Goal: Task Accomplishment & Management: Manage account settings

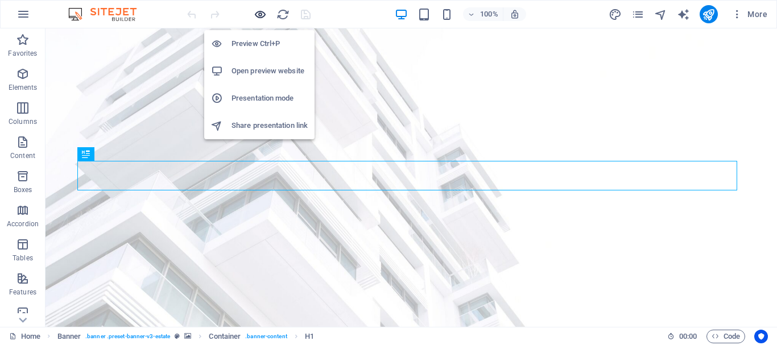
click at [262, 15] on icon "button" at bounding box center [260, 14] width 13 height 13
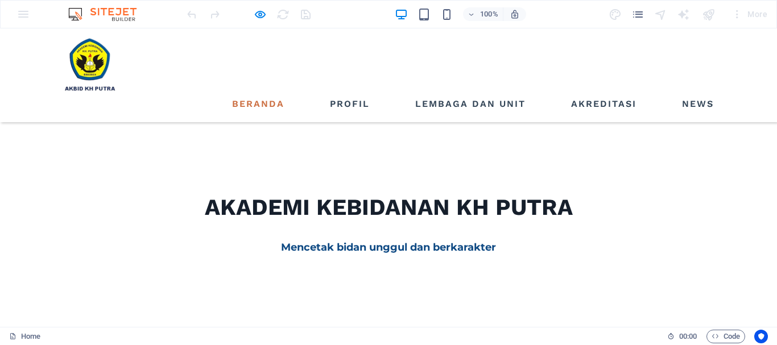
scroll to position [341, 0]
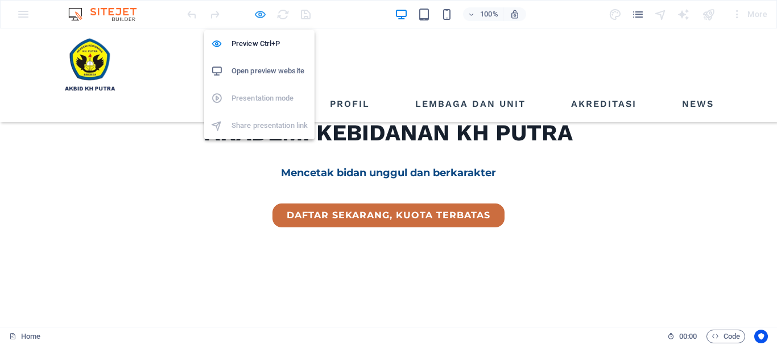
click at [262, 16] on icon "button" at bounding box center [260, 14] width 13 height 13
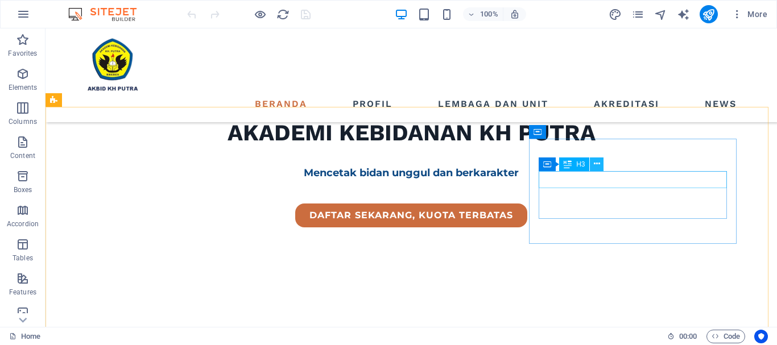
click at [597, 165] on icon at bounding box center [597, 164] width 6 height 12
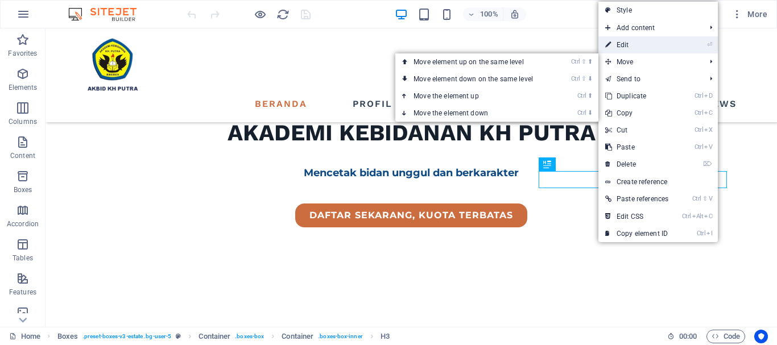
click at [626, 44] on link "⏎ Edit" at bounding box center [636, 44] width 77 height 17
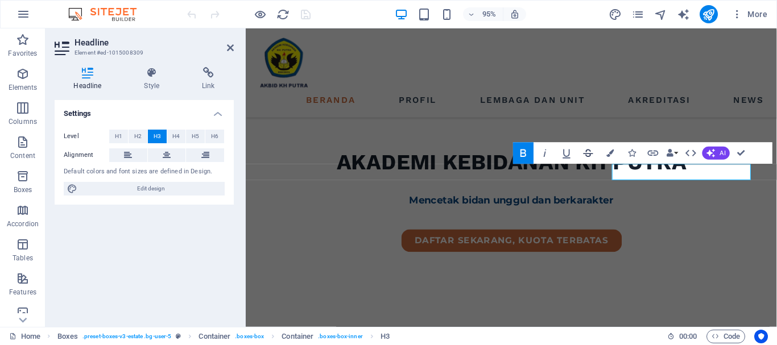
scroll to position [359, 0]
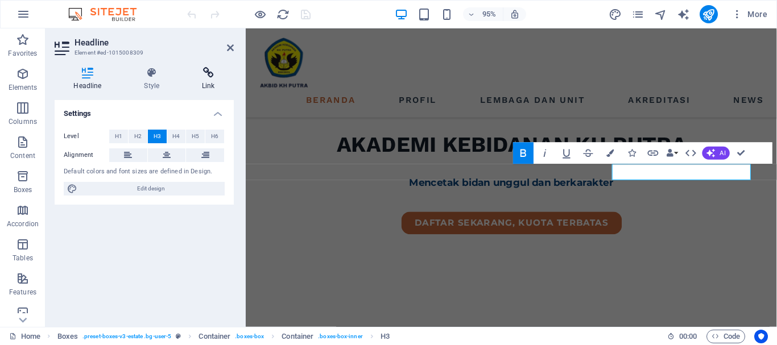
click at [215, 76] on icon at bounding box center [208, 72] width 51 height 11
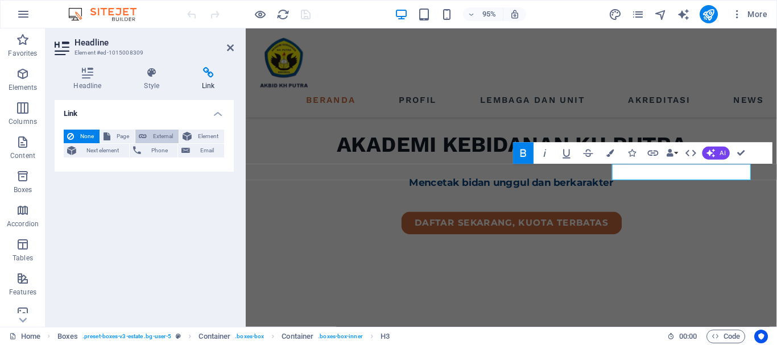
click at [171, 132] on span "External" at bounding box center [162, 137] width 25 height 14
select select "blank"
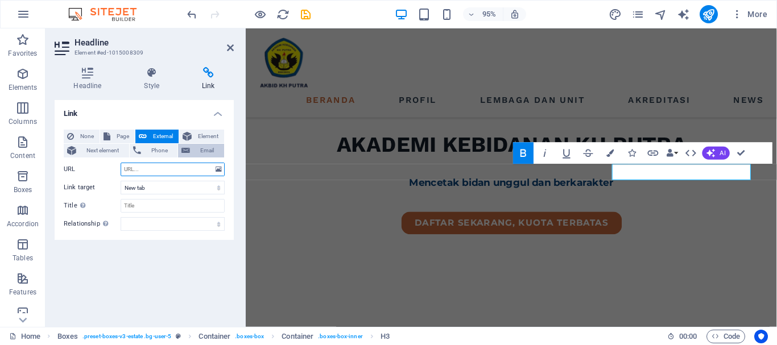
paste input "[URL][DOMAIN_NAME]"
type input "[URL][DOMAIN_NAME]"
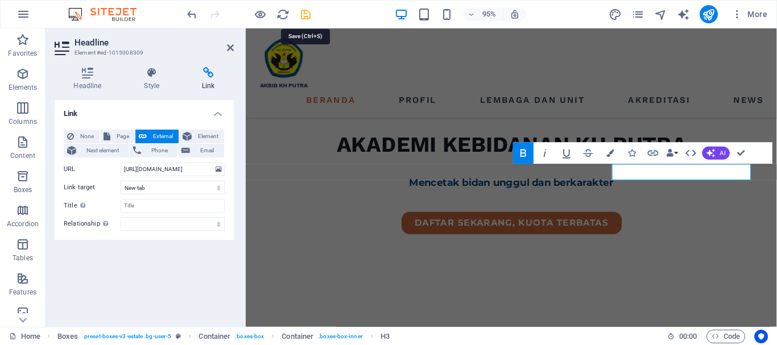
scroll to position [0, 0]
click at [308, 15] on icon "save" at bounding box center [305, 14] width 13 height 13
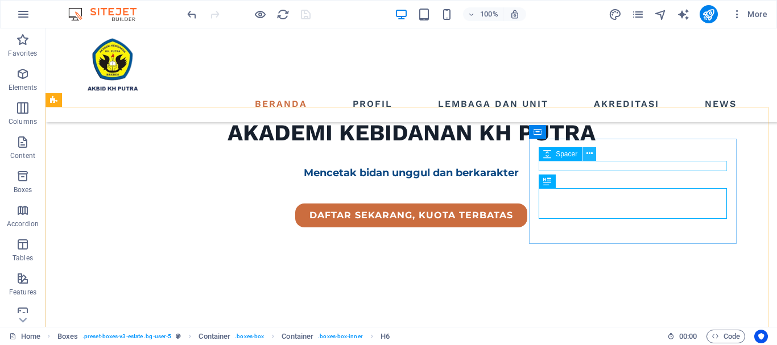
click at [591, 156] on icon at bounding box center [589, 154] width 6 height 12
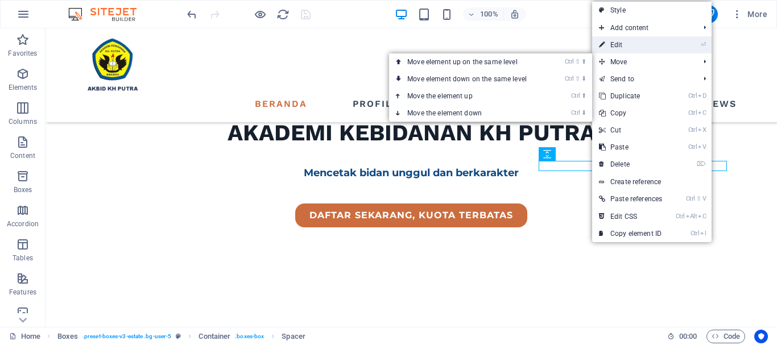
click at [618, 44] on link "⏎ Edit" at bounding box center [630, 44] width 77 height 17
select select "px"
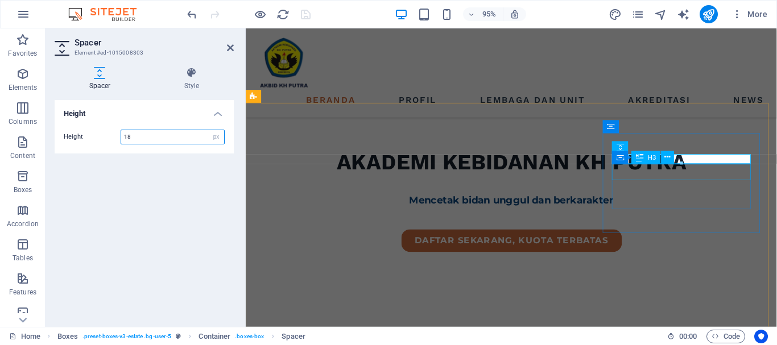
scroll to position [359, 0]
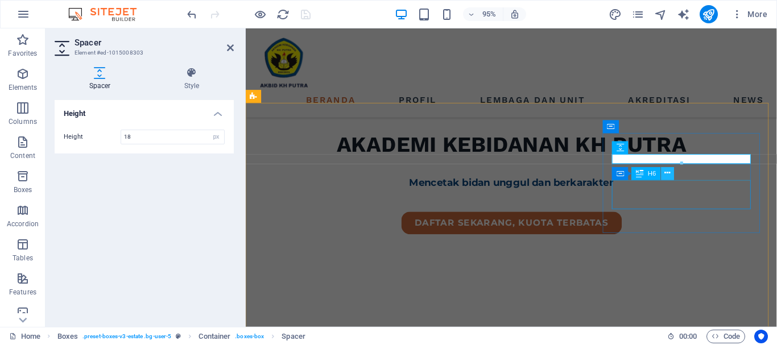
click at [669, 175] on icon at bounding box center [667, 173] width 6 height 11
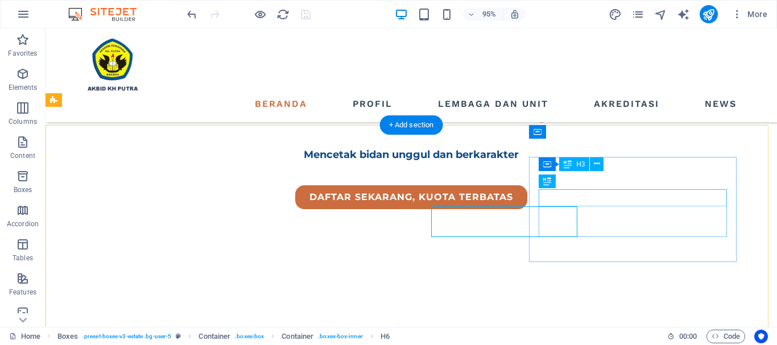
scroll to position [341, 0]
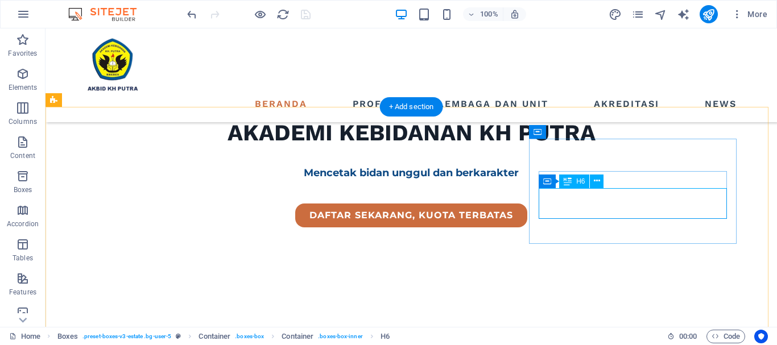
click at [602, 178] on button at bounding box center [597, 182] width 14 height 14
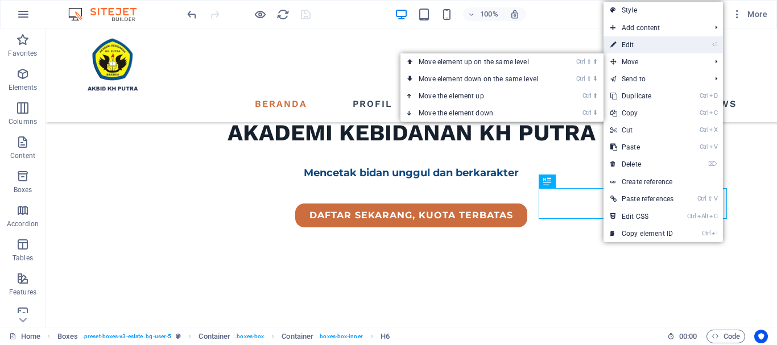
click at [630, 44] on link "⏎ Edit" at bounding box center [641, 44] width 77 height 17
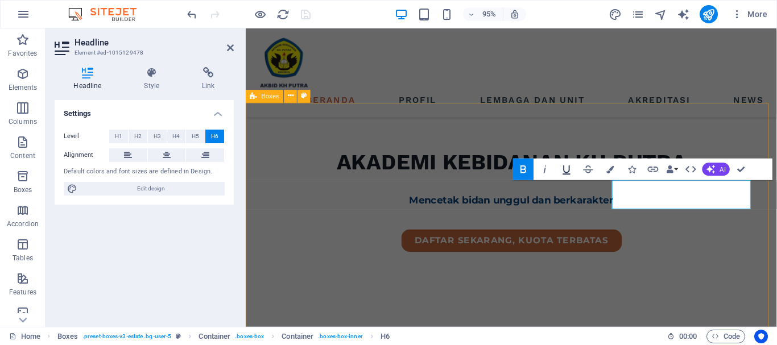
scroll to position [359, 0]
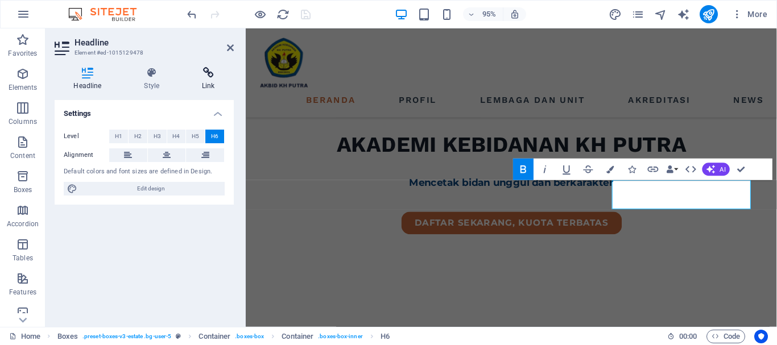
click at [206, 80] on h4 "Link" at bounding box center [208, 79] width 51 height 24
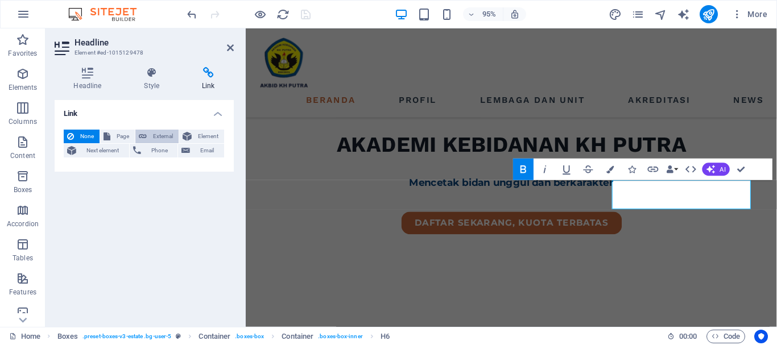
click at [165, 136] on span "External" at bounding box center [162, 137] width 25 height 14
select select "blank"
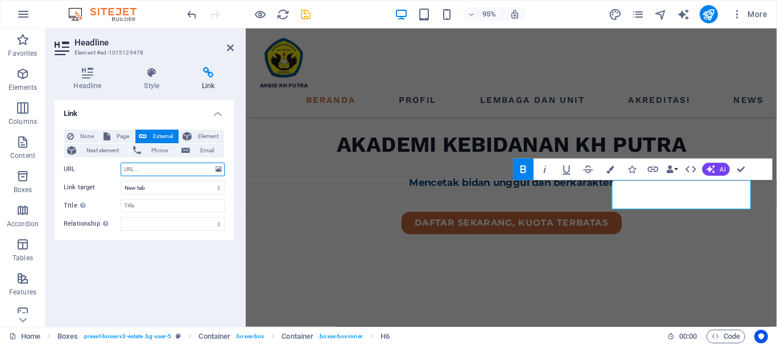
paste input "[URL][DOMAIN_NAME]"
type input "[URL][DOMAIN_NAME]"
click at [304, 18] on icon "save" at bounding box center [305, 14] width 13 height 13
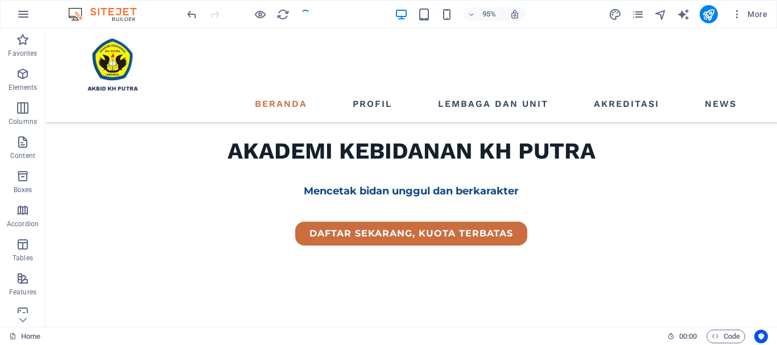
scroll to position [341, 0]
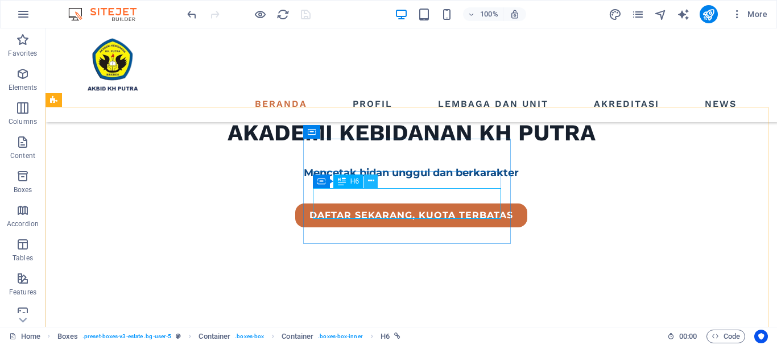
click at [371, 180] on icon at bounding box center [371, 181] width 6 height 12
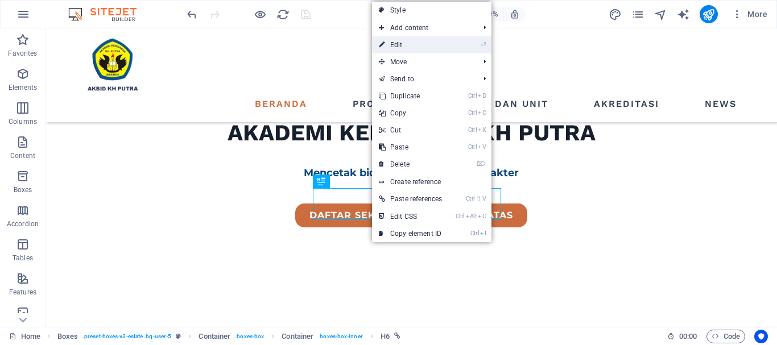
click at [396, 43] on link "⏎ Edit" at bounding box center [410, 44] width 77 height 17
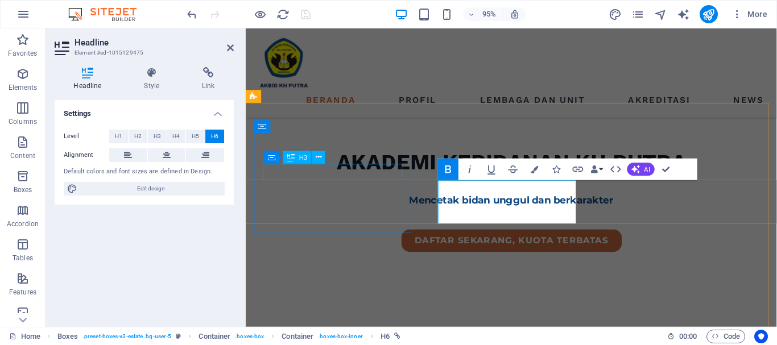
scroll to position [359, 0]
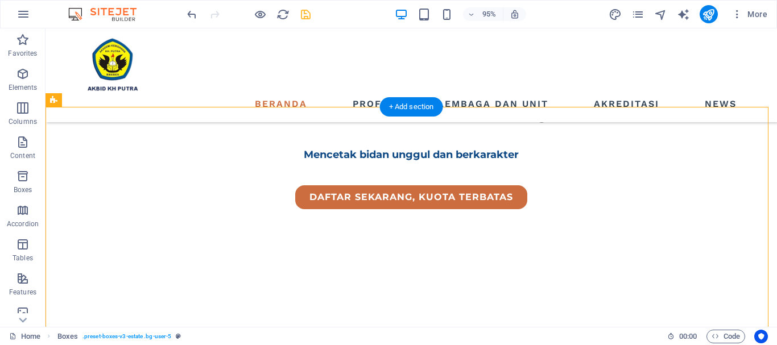
scroll to position [341, 0]
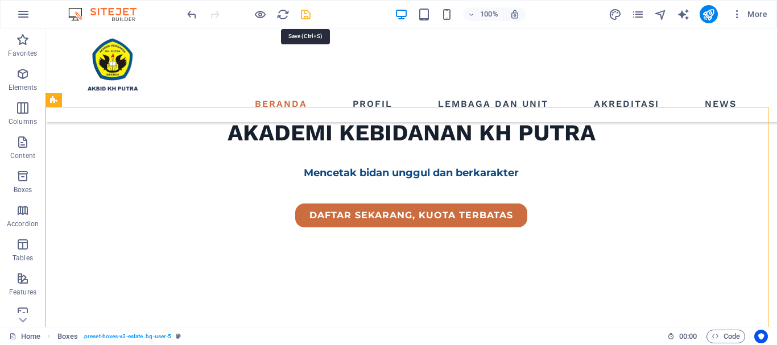
click at [304, 15] on icon "save" at bounding box center [305, 14] width 13 height 13
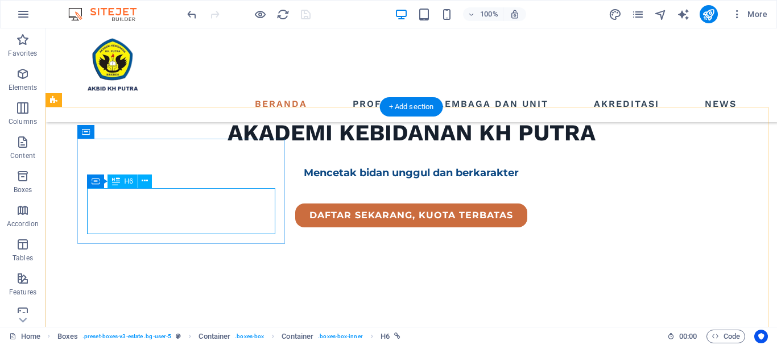
click at [144, 182] on icon at bounding box center [145, 181] width 6 height 12
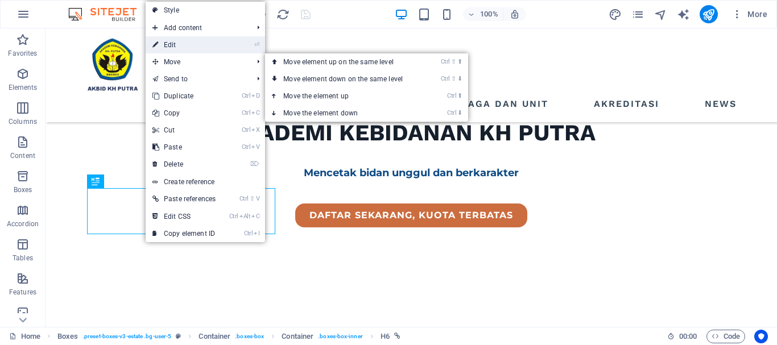
click at [160, 48] on link "⏎ Edit" at bounding box center [184, 44] width 77 height 17
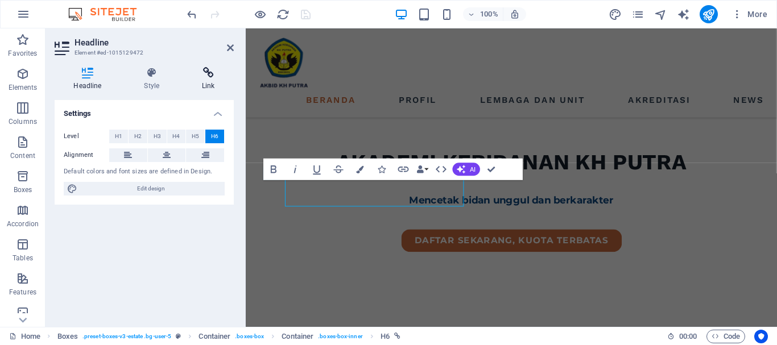
scroll to position [359, 0]
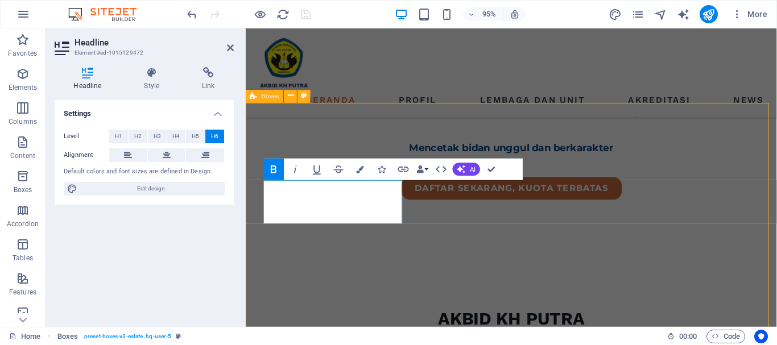
scroll to position [341, 0]
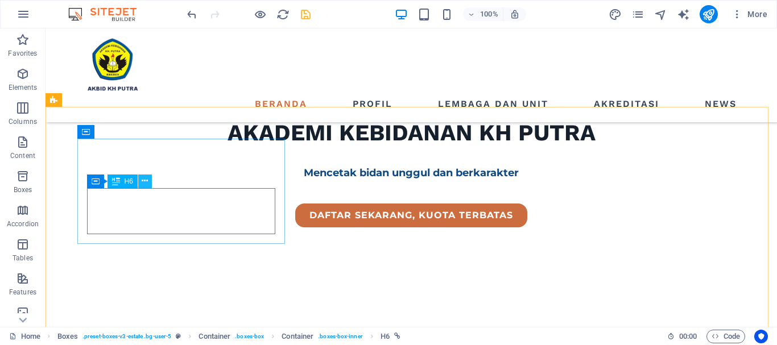
click at [144, 182] on icon at bounding box center [145, 181] width 6 height 12
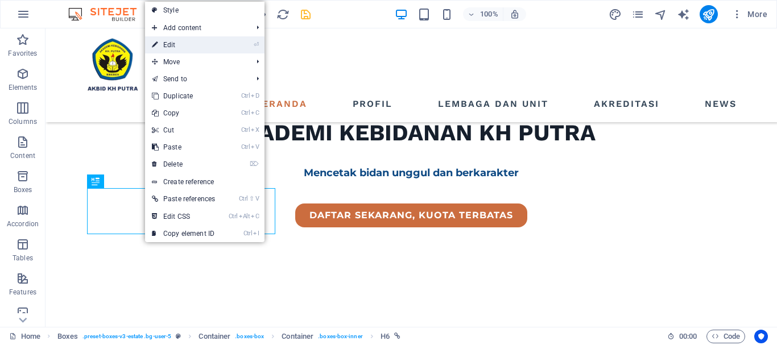
click at [173, 49] on link "⏎ Edit" at bounding box center [183, 44] width 77 height 17
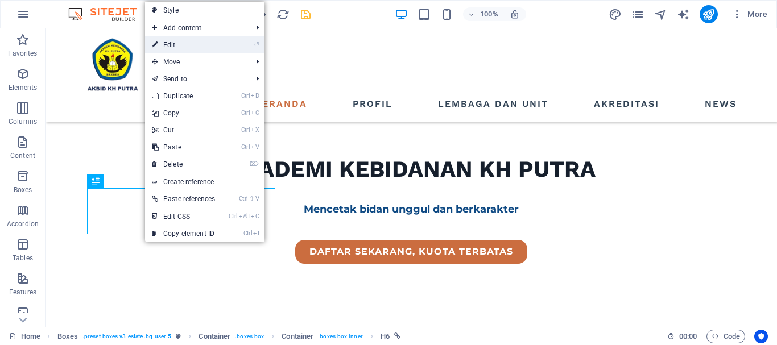
scroll to position [359, 0]
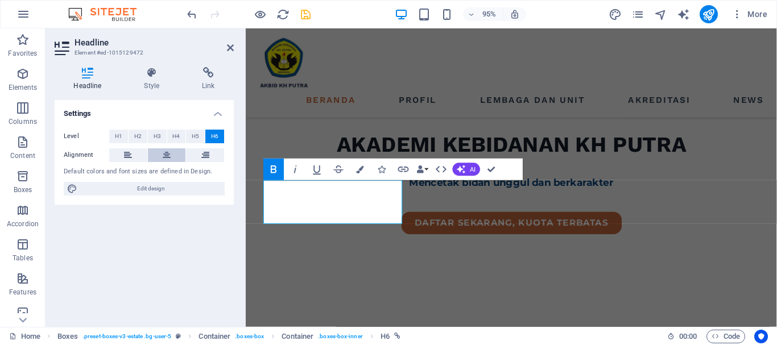
click at [171, 157] on button at bounding box center [167, 155] width 38 height 14
click at [158, 77] on icon at bounding box center [151, 72] width 53 height 11
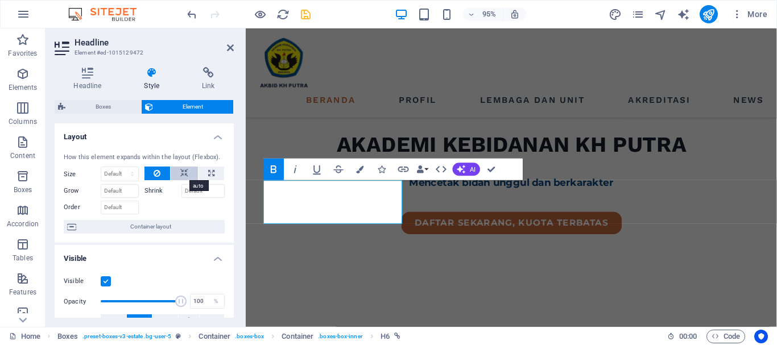
click at [180, 173] on icon at bounding box center [184, 174] width 8 height 14
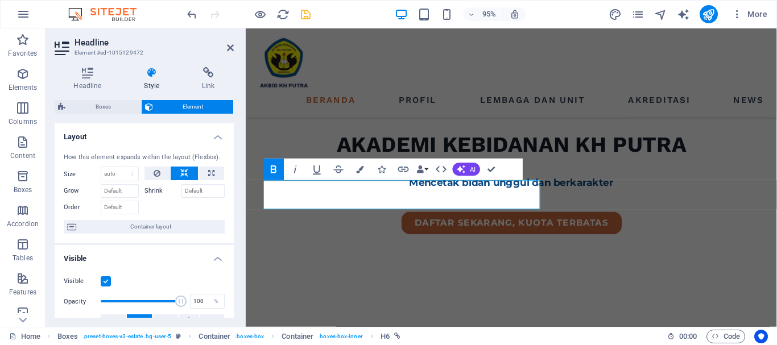
click at [242, 239] on div "Headline Style Link Settings Level H1 H2 H3 H4 H5 H6 Alignment Default colors a…" at bounding box center [143, 192] width 197 height 269
click at [303, 15] on icon "save" at bounding box center [305, 14] width 13 height 13
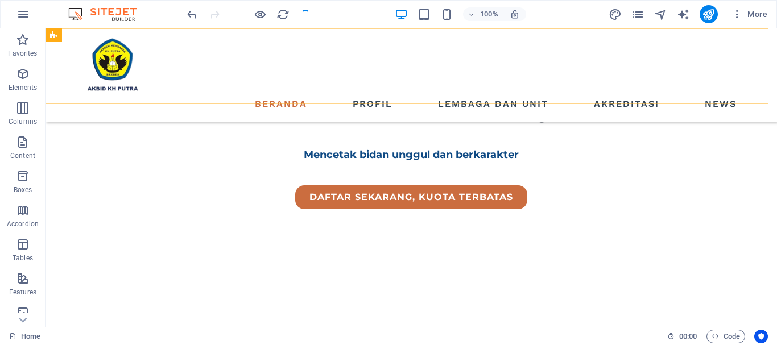
scroll to position [341, 0]
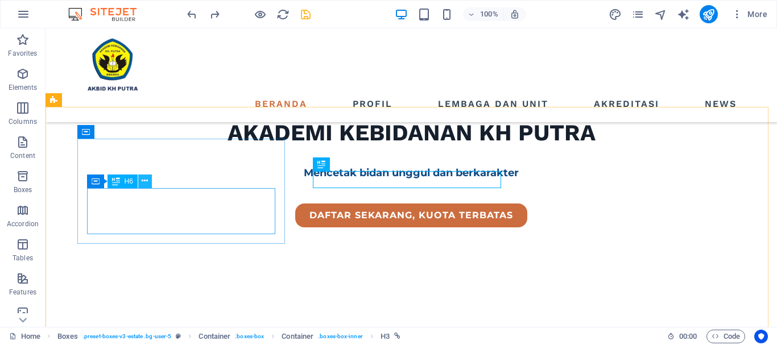
click at [146, 184] on icon at bounding box center [145, 181] width 6 height 12
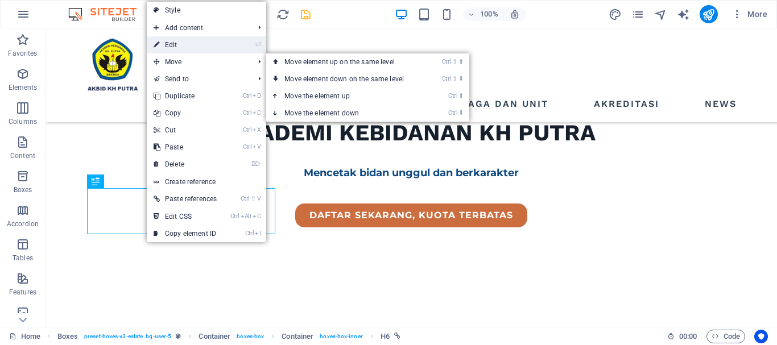
click at [168, 45] on link "⏎ Edit" at bounding box center [185, 44] width 77 height 17
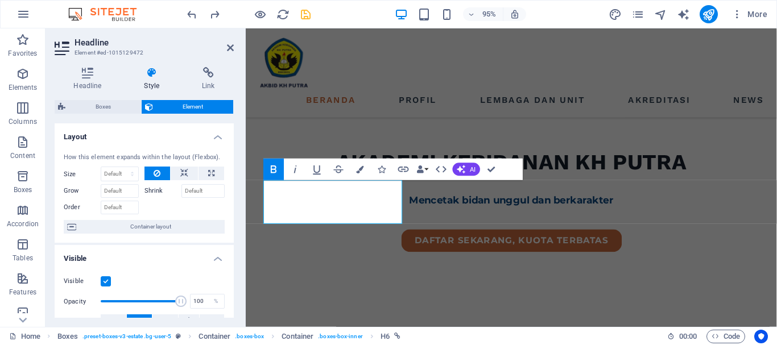
scroll to position [359, 0]
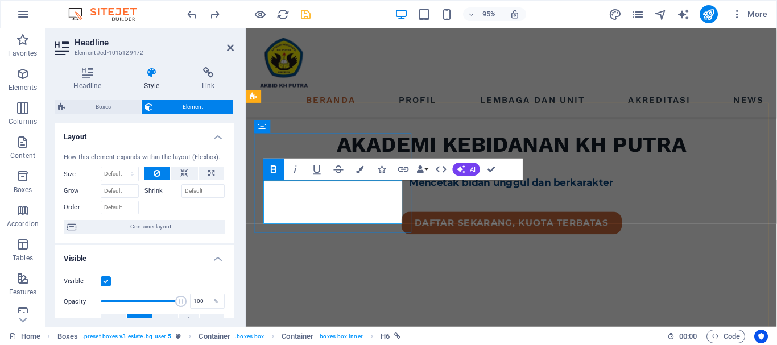
click at [308, 14] on icon "save" at bounding box center [305, 14] width 13 height 13
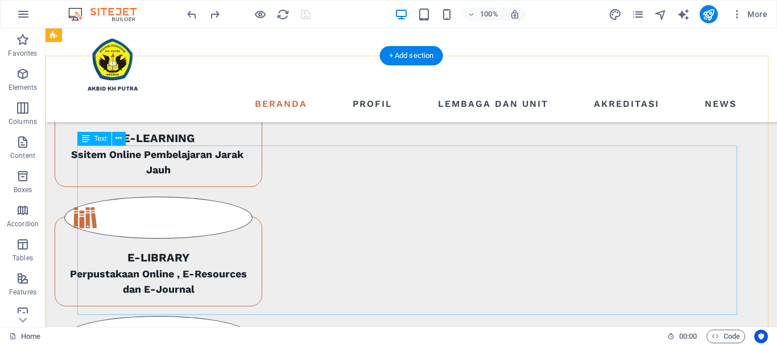
scroll to position [1023, 0]
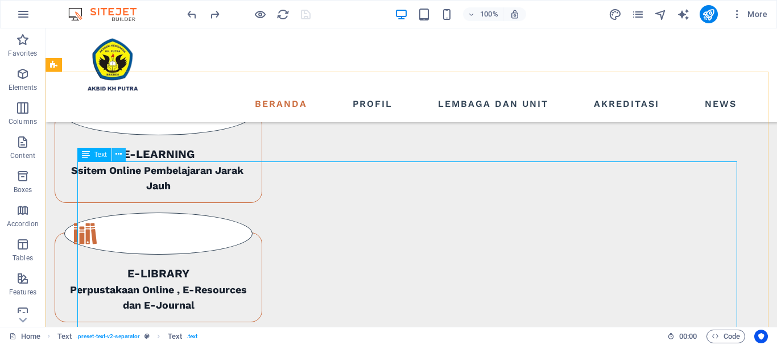
click at [120, 156] on icon at bounding box center [118, 154] width 6 height 12
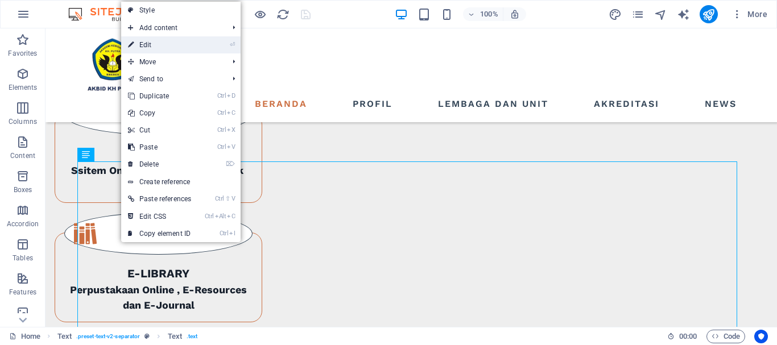
click at [151, 45] on link "⏎ Edit" at bounding box center [159, 44] width 77 height 17
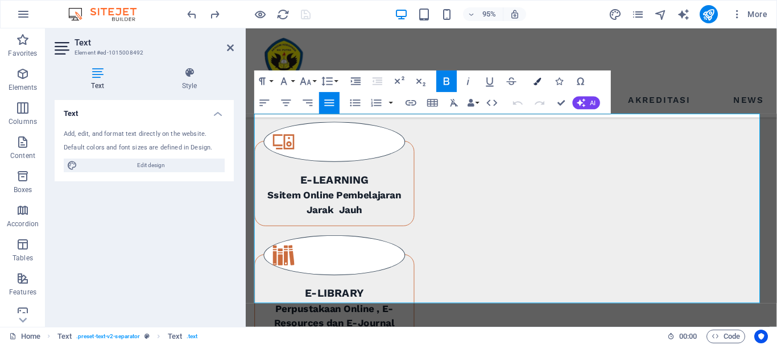
click at [536, 79] on icon "button" at bounding box center [536, 81] width 7 height 7
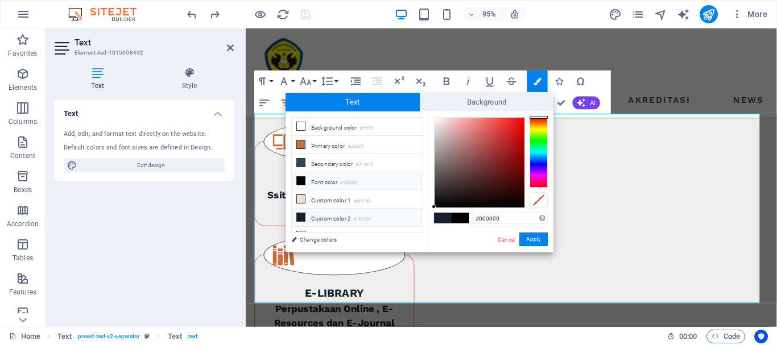
click at [303, 178] on icon at bounding box center [301, 181] width 8 height 8
click at [337, 182] on li "Font color #000000" at bounding box center [357, 181] width 131 height 18
click at [300, 177] on icon at bounding box center [301, 181] width 8 height 8
click at [533, 237] on button "Apply" at bounding box center [533, 240] width 28 height 14
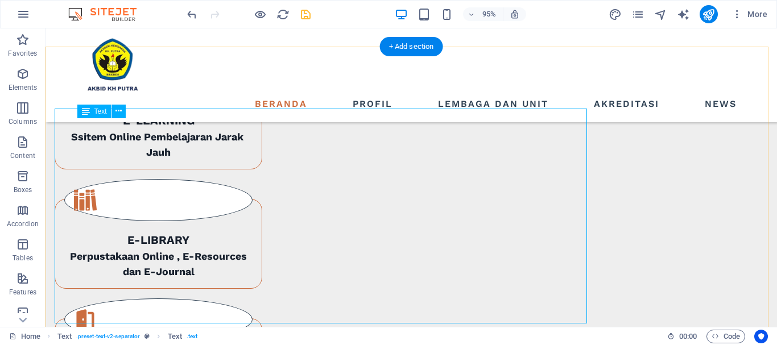
scroll to position [1066, 0]
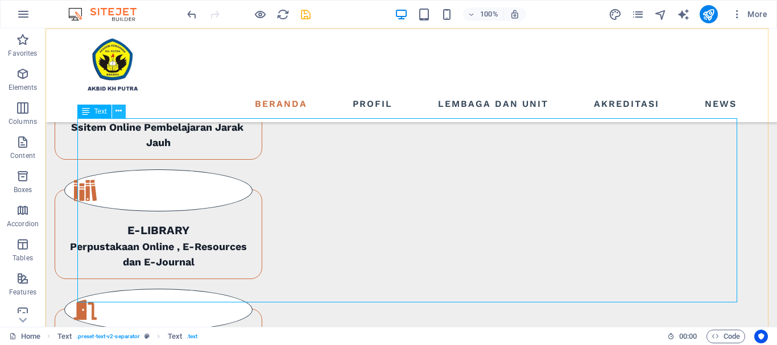
click at [121, 111] on icon at bounding box center [118, 111] width 6 height 12
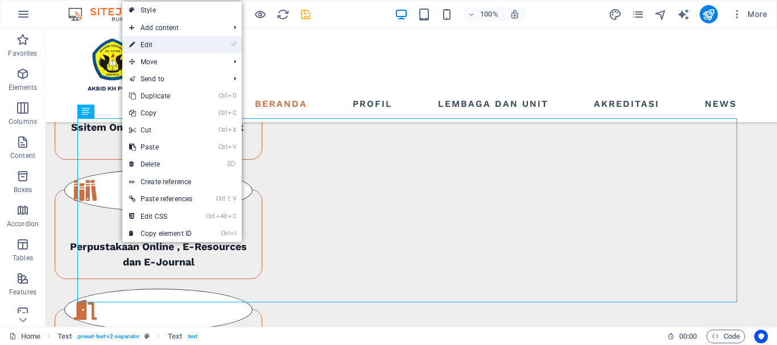
click at [160, 47] on link "⏎ Edit" at bounding box center [160, 44] width 77 height 17
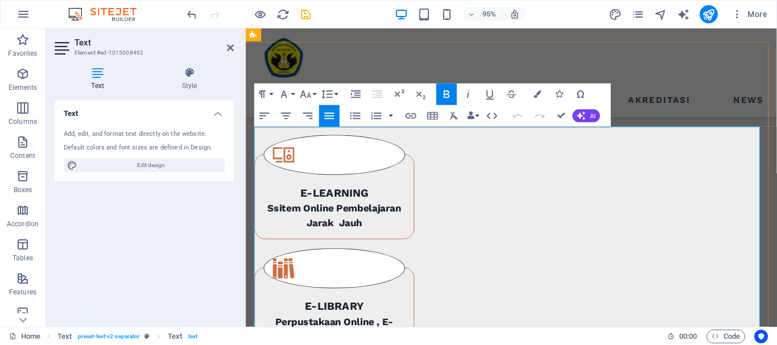
scroll to position [986, 0]
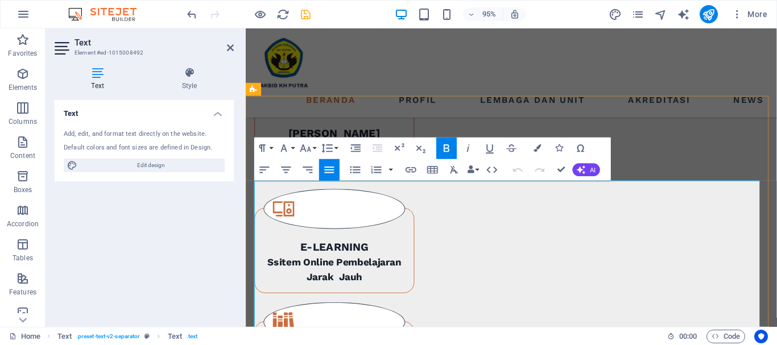
drag, startPoint x: 601, startPoint y: 229, endPoint x: 725, endPoint y: 292, distance: 139.1
click at [447, 147] on icon "button" at bounding box center [446, 148] width 13 height 13
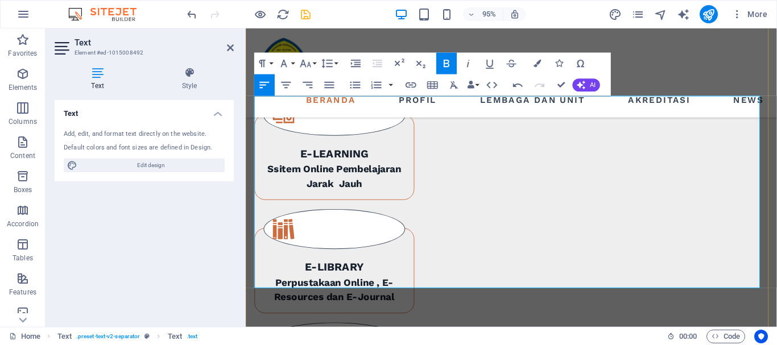
scroll to position [1100, 0]
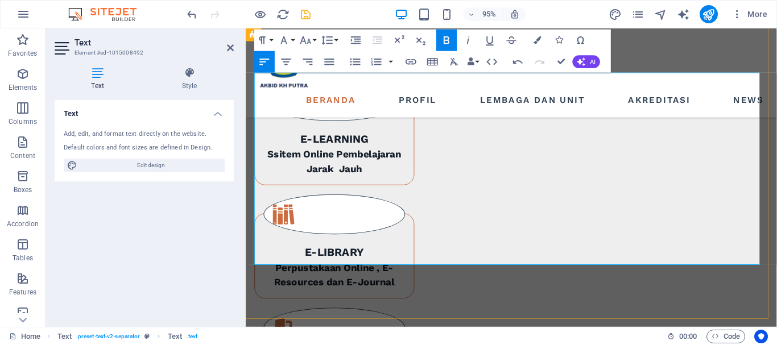
drag, startPoint x: 545, startPoint y: 214, endPoint x: 729, endPoint y: 225, distance: 184.5
click at [447, 40] on icon "button" at bounding box center [446, 39] width 6 height 7
drag, startPoint x: 547, startPoint y: 239, endPoint x: 715, endPoint y: 236, distance: 168.3
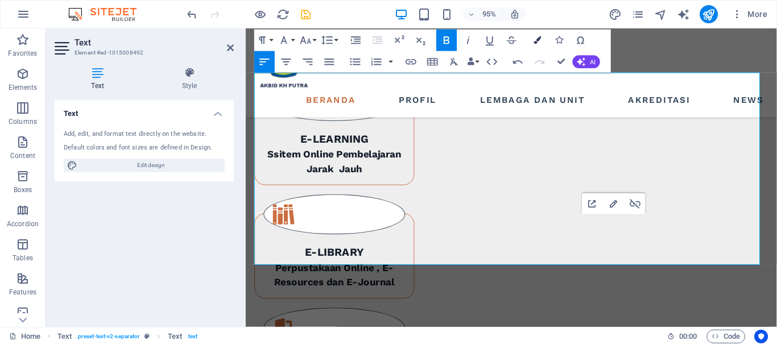
click at [536, 40] on icon "button" at bounding box center [536, 39] width 7 height 7
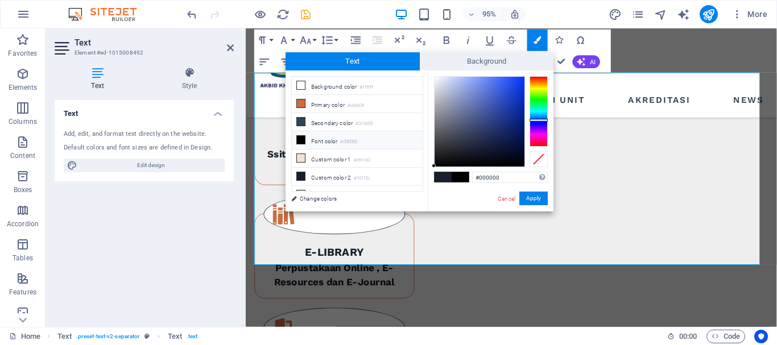
click at [538, 120] on div at bounding box center [538, 111] width 18 height 70
click at [529, 197] on button "Apply" at bounding box center [533, 199] width 28 height 14
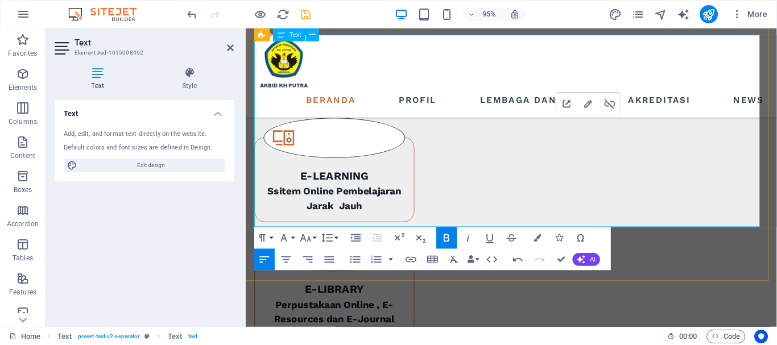
scroll to position [986, 0]
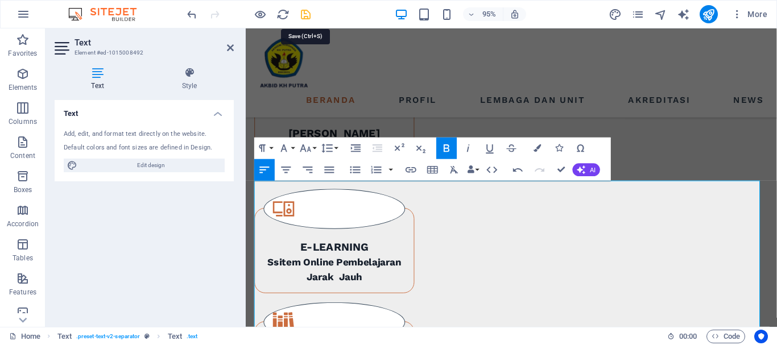
click at [306, 18] on icon "save" at bounding box center [305, 14] width 13 height 13
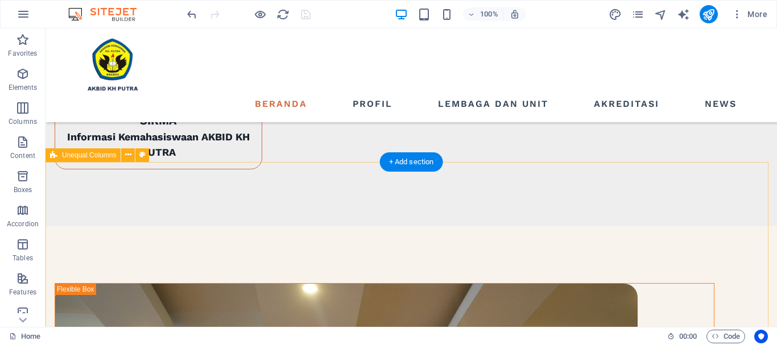
scroll to position [1137, 0]
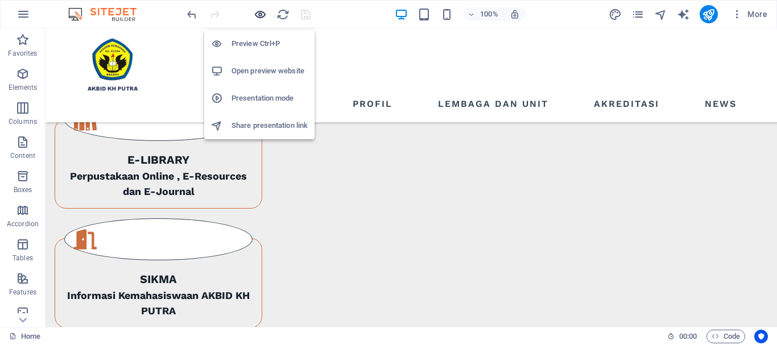
click at [256, 16] on icon "button" at bounding box center [260, 14] width 13 height 13
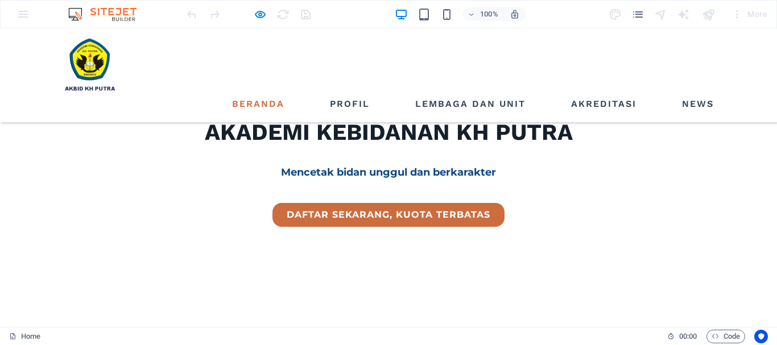
scroll to position [341, 0]
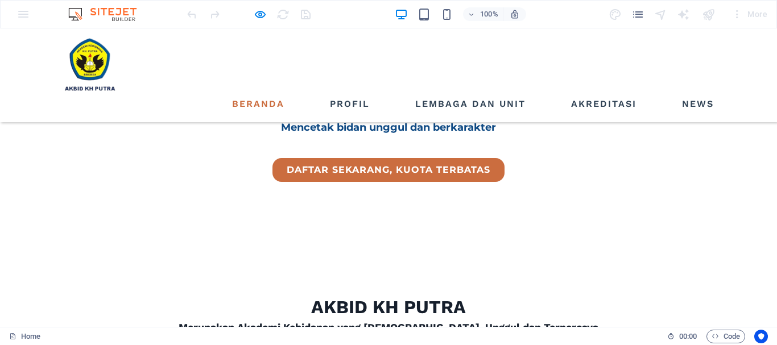
scroll to position [397, 0]
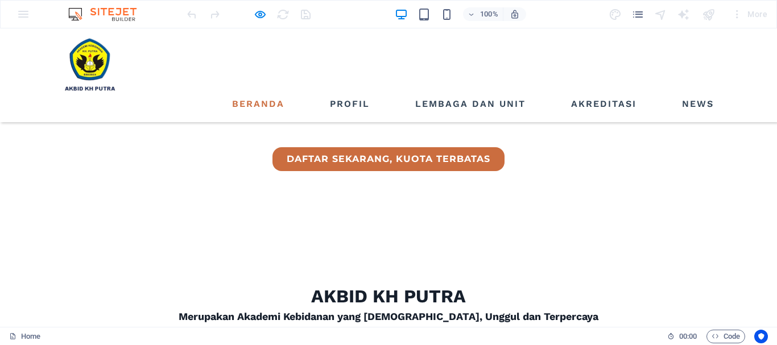
click at [699, 95] on link "News" at bounding box center [697, 104] width 41 height 18
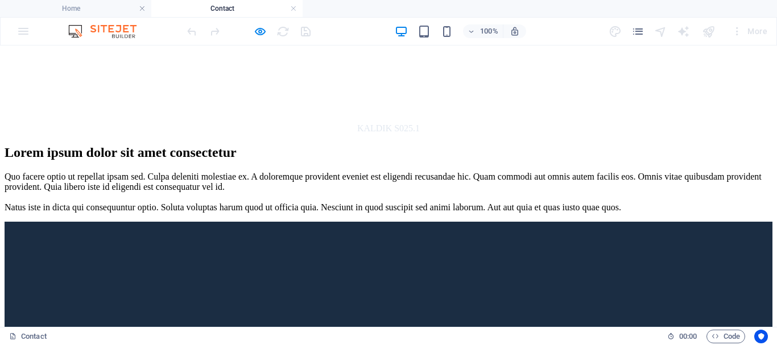
scroll to position [0, 0]
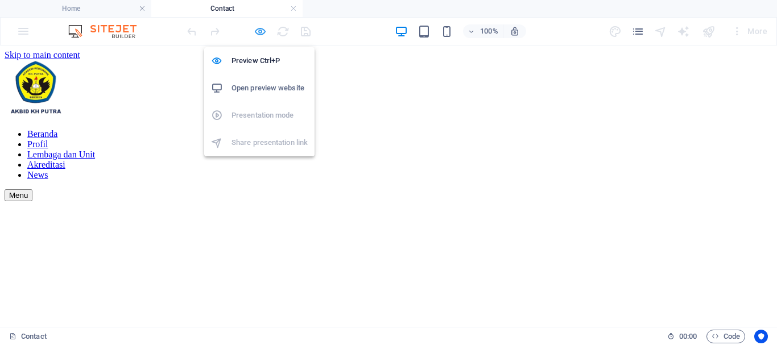
click at [264, 32] on icon "button" at bounding box center [260, 31] width 13 height 13
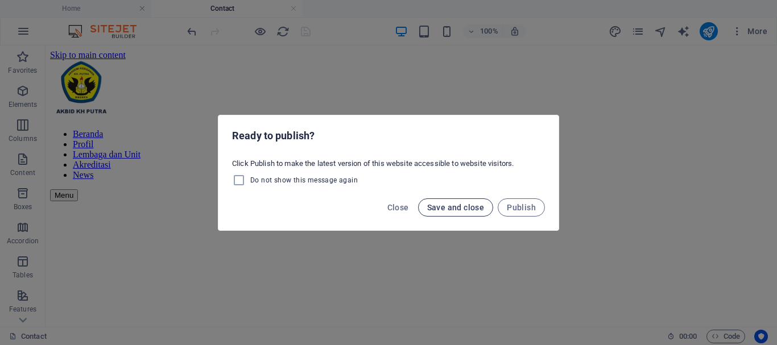
click at [464, 207] on span "Save and close" at bounding box center [455, 207] width 57 height 9
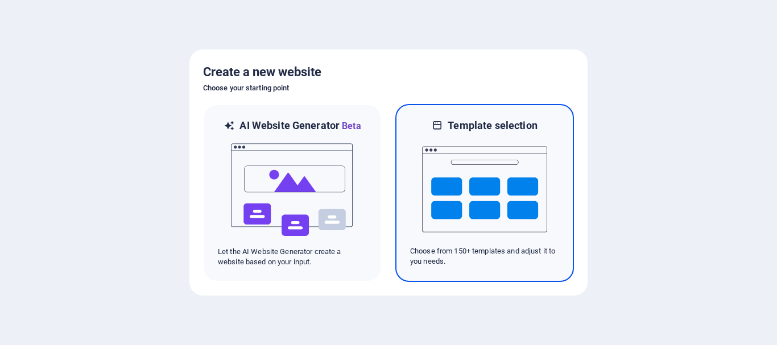
click at [469, 190] on img at bounding box center [484, 189] width 125 height 114
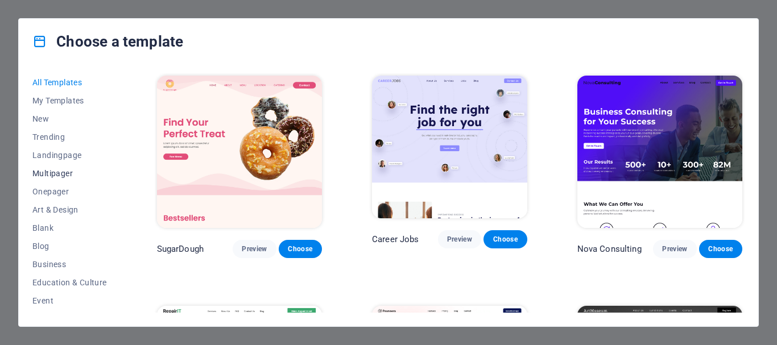
click at [64, 172] on span "Multipager" at bounding box center [69, 173] width 74 height 9
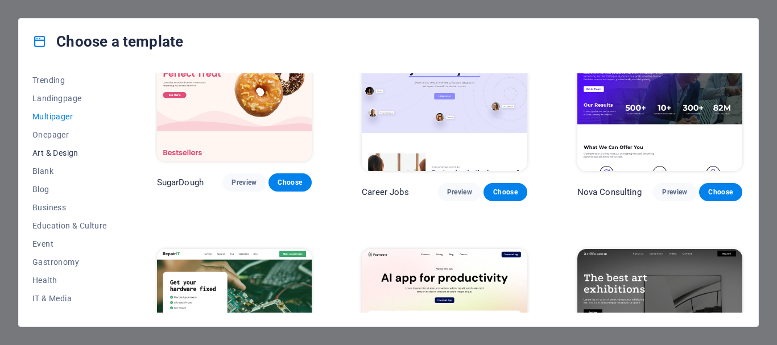
scroll to position [114, 0]
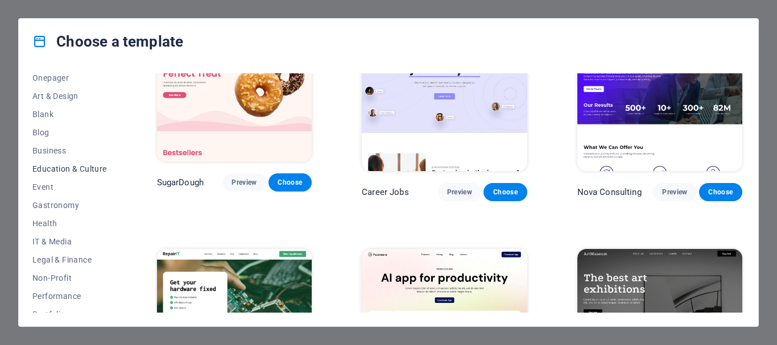
click at [62, 170] on span "Education & Culture" at bounding box center [69, 168] width 74 height 9
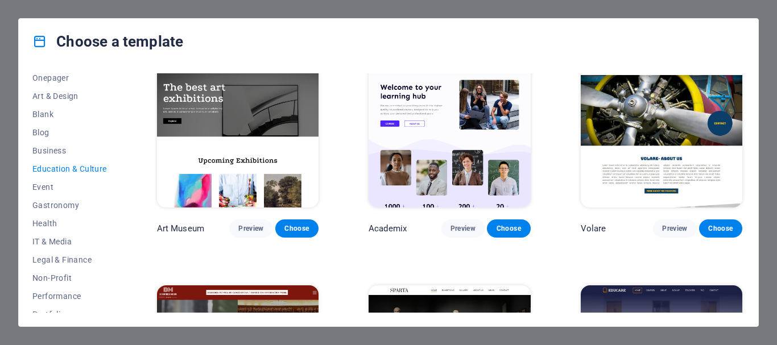
scroll to position [0, 0]
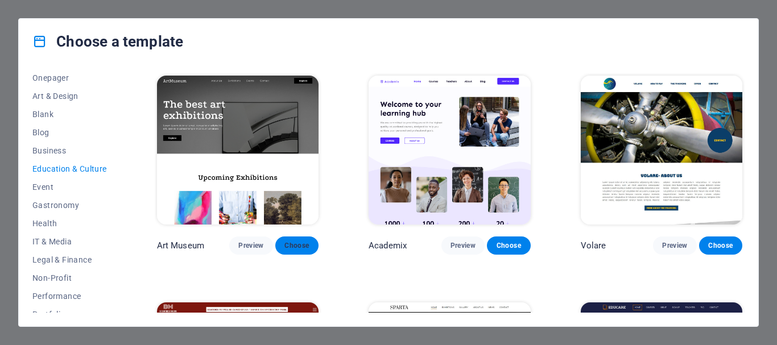
click at [300, 245] on span "Choose" at bounding box center [296, 245] width 25 height 9
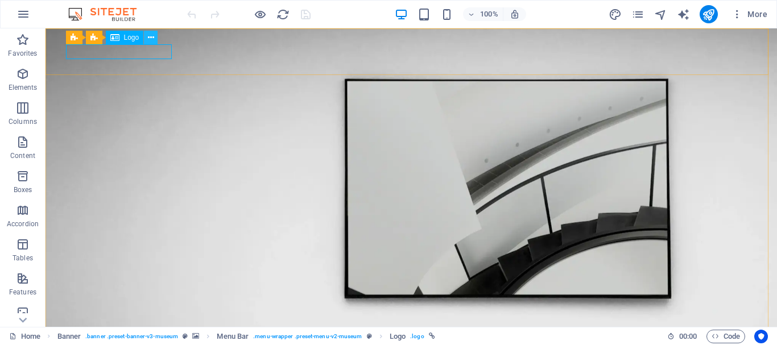
click at [149, 37] on icon at bounding box center [151, 38] width 6 height 12
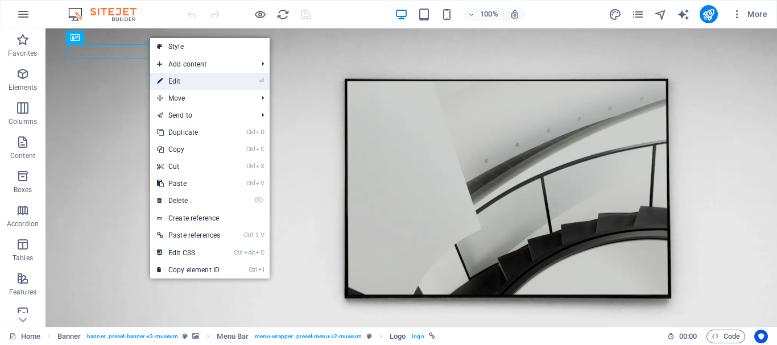
click at [185, 82] on link "⏎ Edit" at bounding box center [188, 81] width 77 height 17
select select "px"
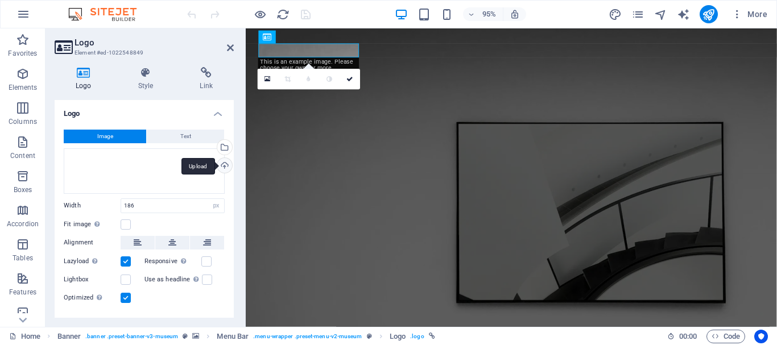
click at [221, 162] on div "Upload" at bounding box center [223, 166] width 17 height 17
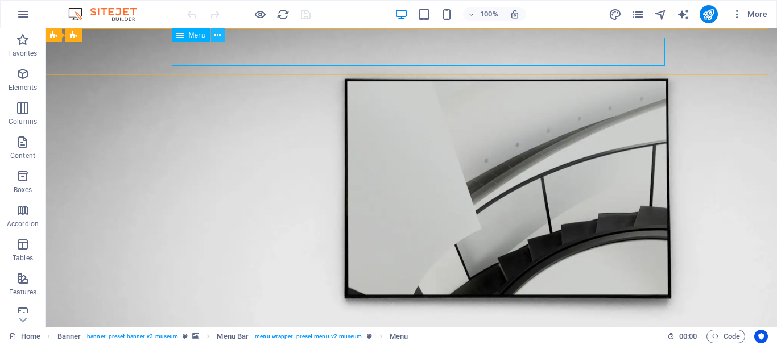
click at [221, 36] on icon at bounding box center [217, 36] width 6 height 12
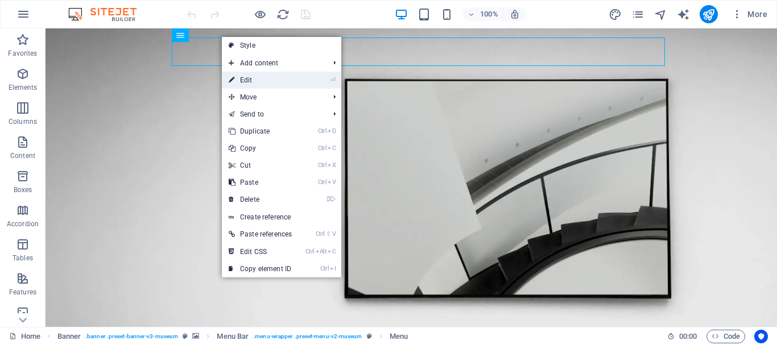
click at [255, 84] on link "⏎ Edit" at bounding box center [260, 80] width 77 height 17
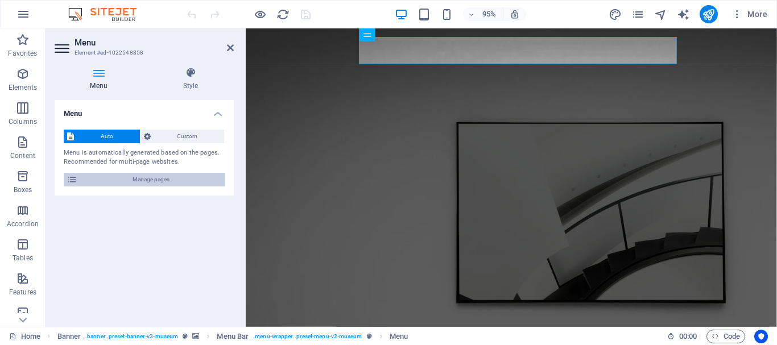
click at [171, 180] on span "Manage pages" at bounding box center [151, 180] width 140 height 14
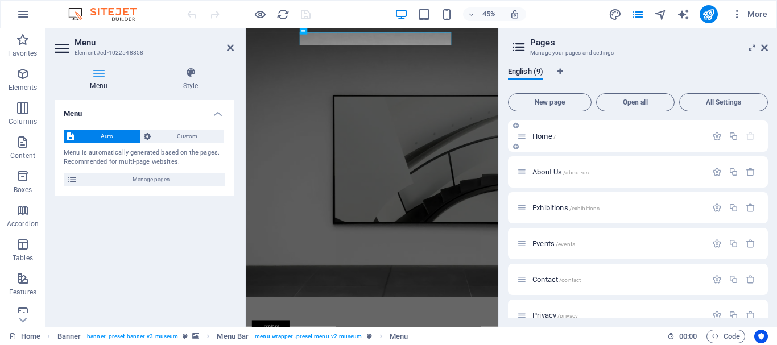
click at [541, 135] on span "Home /" at bounding box center [543, 136] width 23 height 9
click at [206, 137] on span "Custom" at bounding box center [187, 137] width 67 height 14
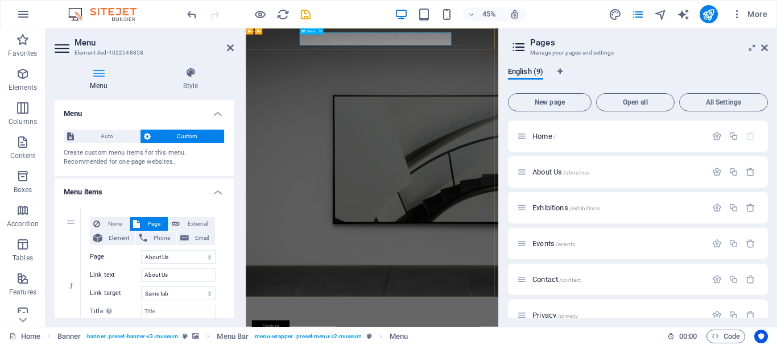
click at [229, 47] on icon at bounding box center [230, 47] width 7 height 9
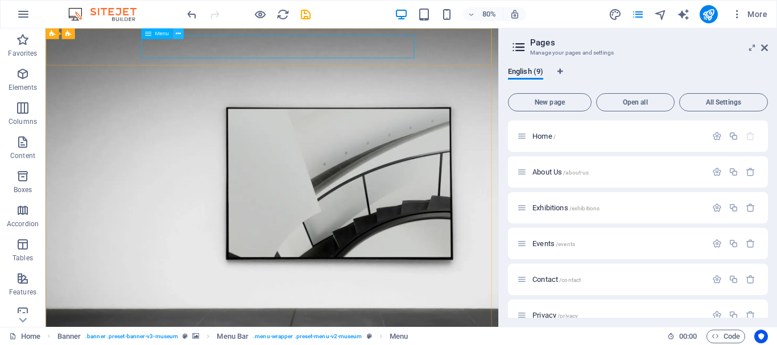
click at [176, 34] on icon at bounding box center [177, 34] width 5 height 10
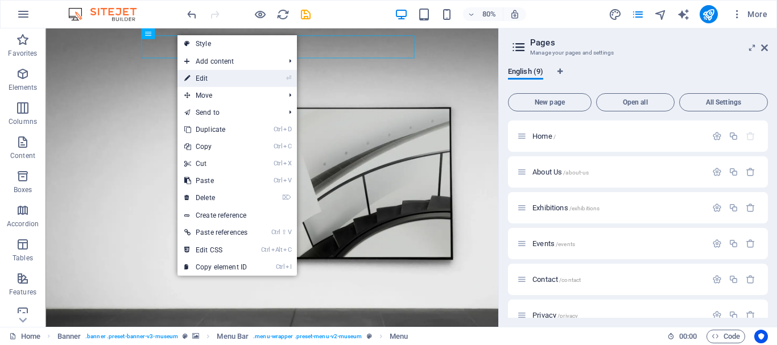
click at [203, 75] on link "⏎ Edit" at bounding box center [215, 78] width 77 height 17
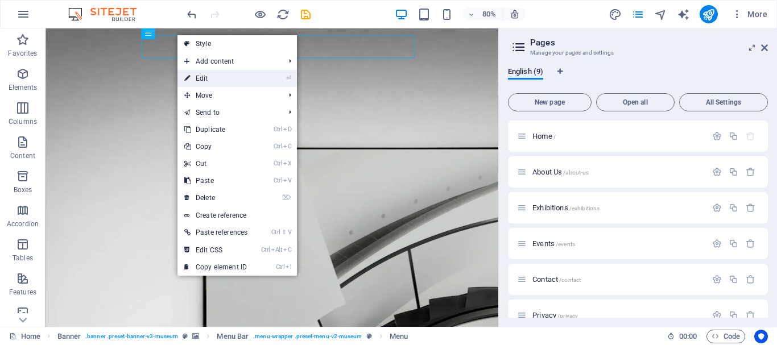
select select "1"
select select
select select "2"
select select
select select "3"
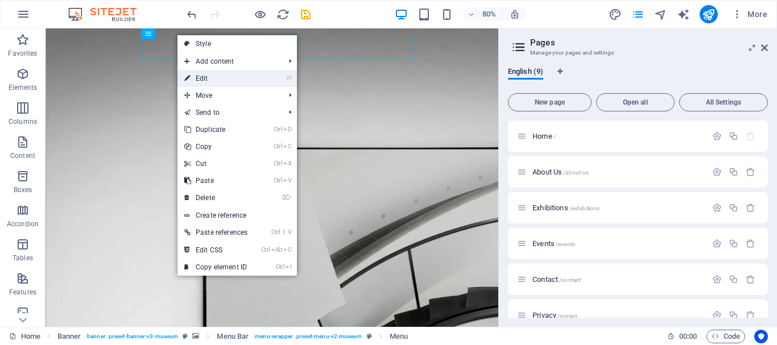
select select
select select "4"
select select
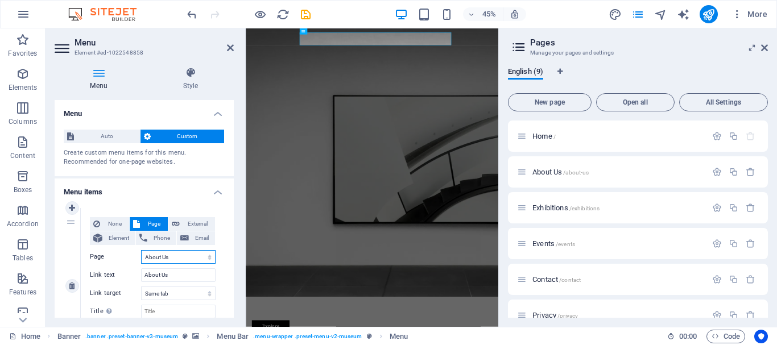
click at [182, 259] on select "Home About Us Exhibitions Events Contact Privacy Legal Notice" at bounding box center [178, 257] width 74 height 14
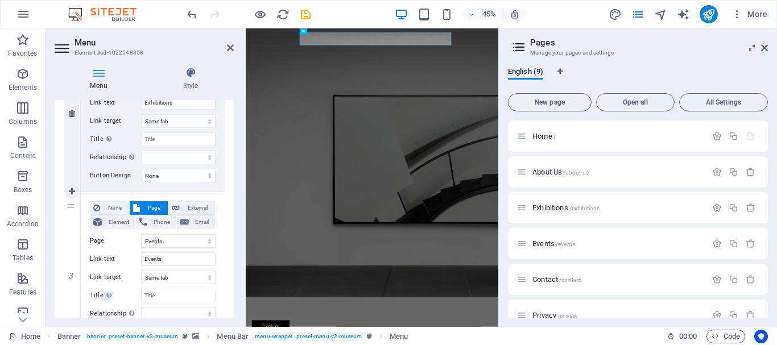
scroll to position [341, 0]
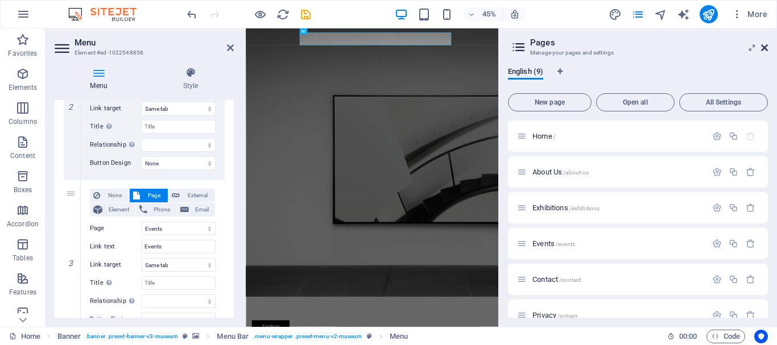
click at [765, 47] on icon at bounding box center [764, 47] width 7 height 9
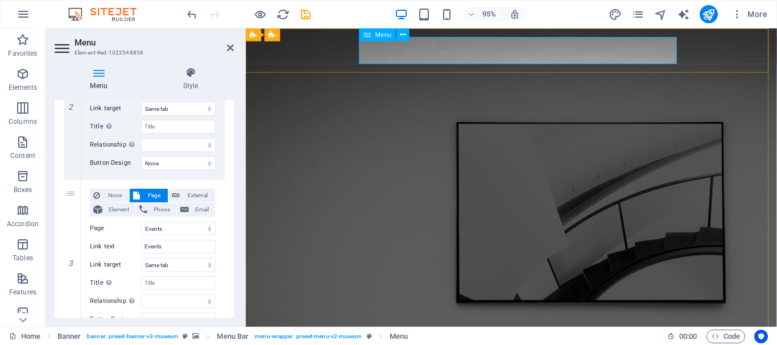
click at [403, 37] on icon at bounding box center [403, 34] width 6 height 11
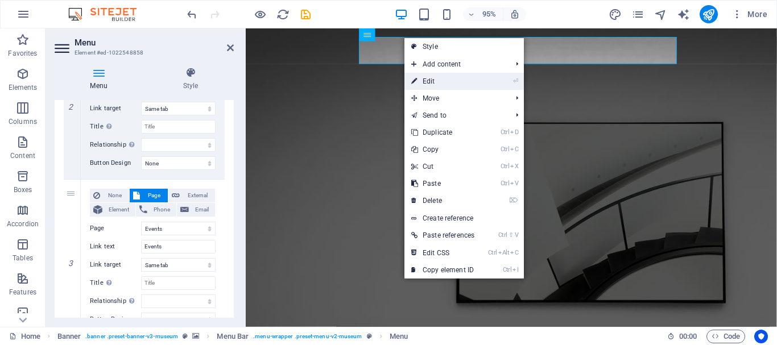
click at [424, 78] on link "⏎ Edit" at bounding box center [442, 81] width 77 height 17
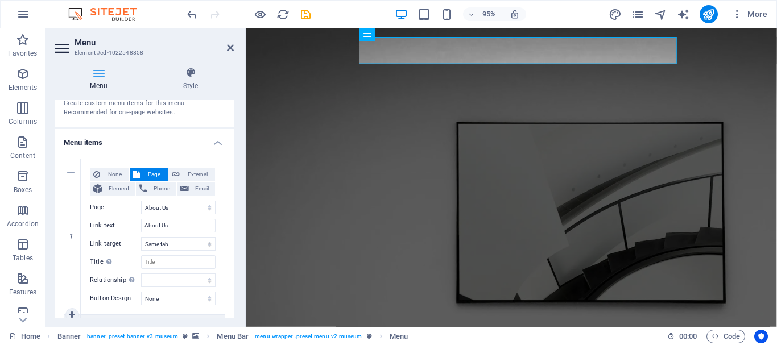
scroll to position [0, 0]
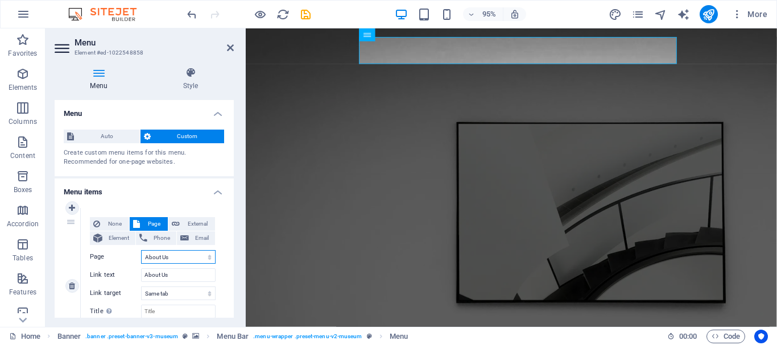
click at [172, 256] on select "Home About Us Exhibitions Events Contact Privacy Legal Notice" at bounding box center [178, 257] width 74 height 14
click at [182, 277] on input "About Us" at bounding box center [178, 275] width 74 height 14
type input "A"
select select
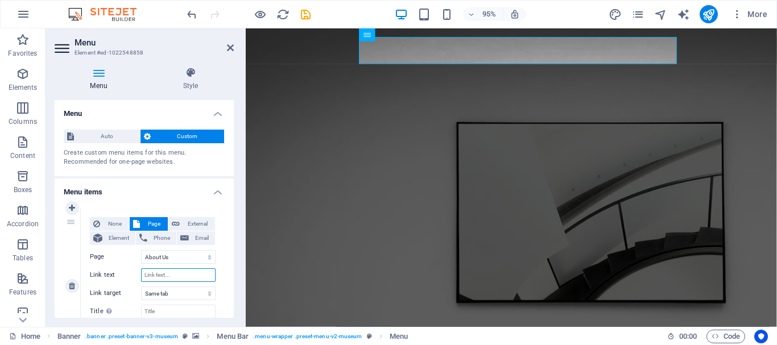
select select
type input "Bera"
select select
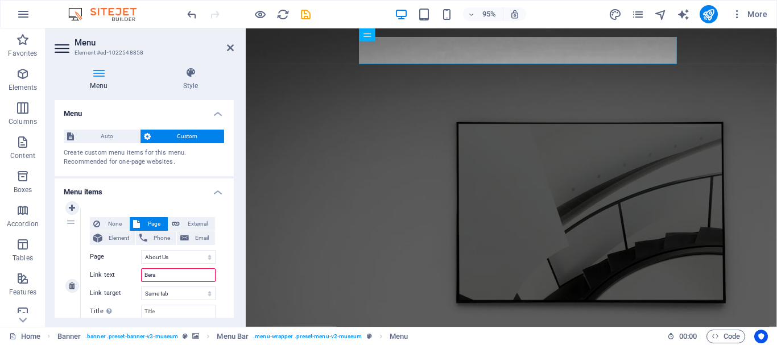
select select
type input "Beranda"
select select
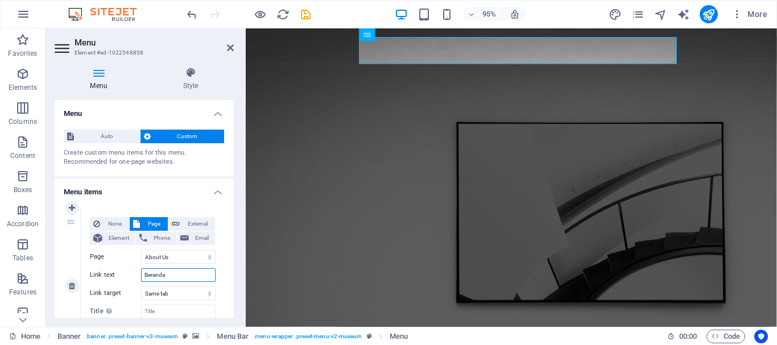
select select
type input "Beranda"
click at [196, 226] on span "External" at bounding box center [197, 224] width 28 height 14
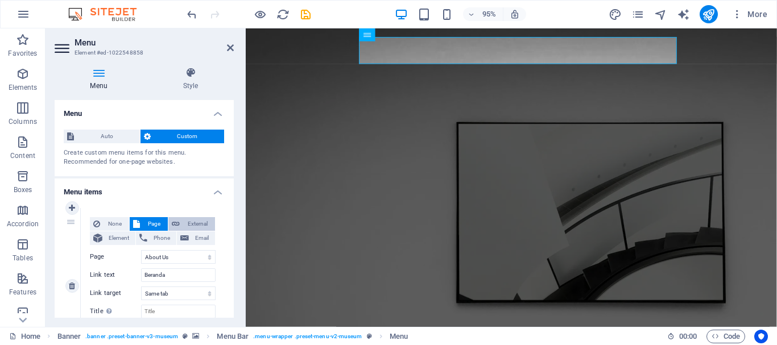
select select "blank"
select select
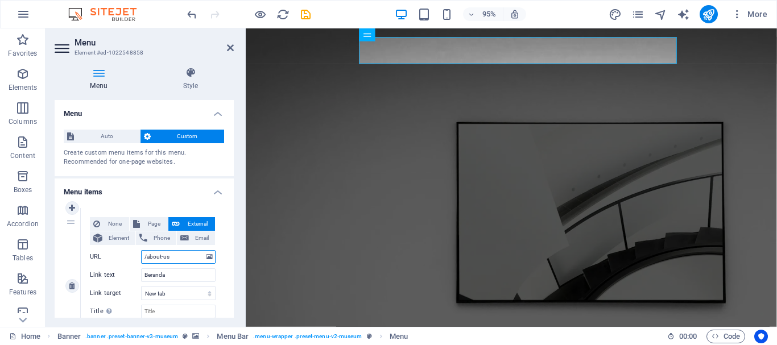
drag, startPoint x: 182, startPoint y: 262, endPoint x: 127, endPoint y: 264, distance: 54.6
click at [127, 264] on div "None Page External Element Phone Email Page Home About Us Exhibitions Events Co…" at bounding box center [153, 276] width 126 height 119
paste input "https://profil.akbidkhputra.ac.id/"
type input "https://profil.akbidkhputra.ac.id/"
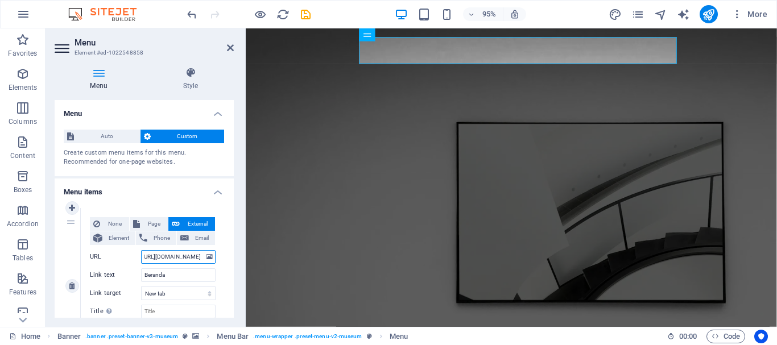
select select
click at [150, 256] on input "https://profil.akbidkhputra.ac.id/" at bounding box center [178, 257] width 74 height 14
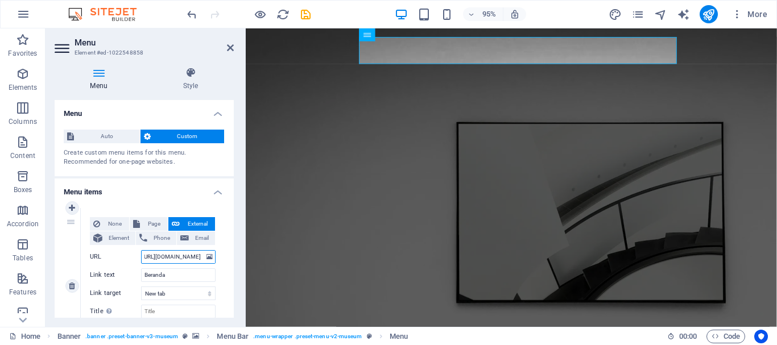
type input "https://profakbidkhputra.ac.id/"
select select
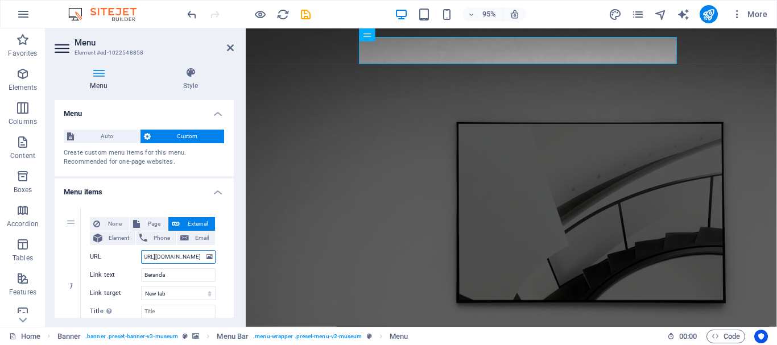
type input "https://pakbidkhputra.ac.id/"
select select
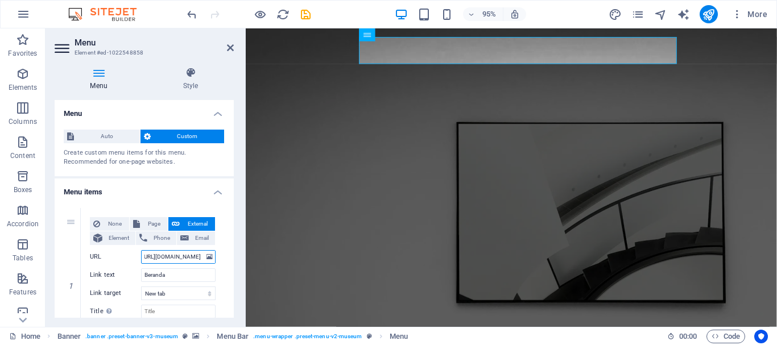
type input "https://akbidkhputra.ac.id/"
select select
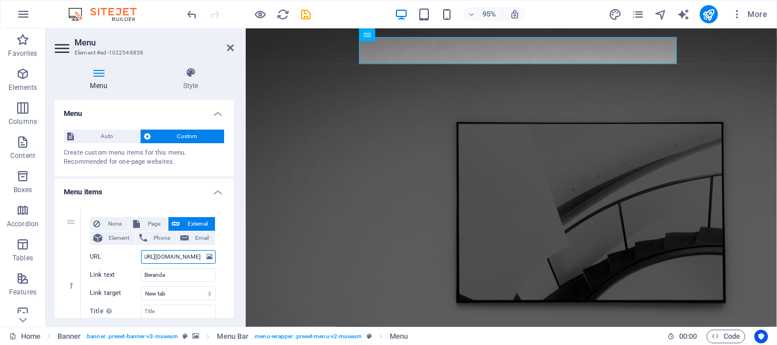
select select
type input "https://akbidkhputra.ac.id/"
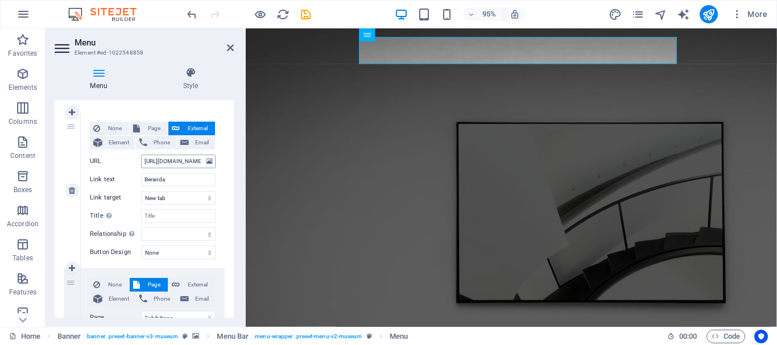
scroll to position [114, 0]
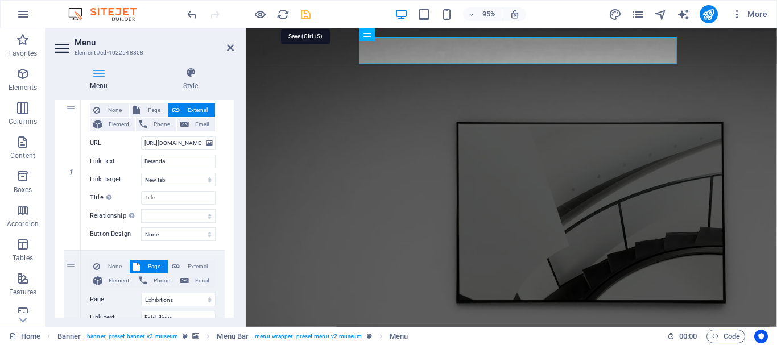
click at [304, 19] on icon "save" at bounding box center [305, 14] width 13 height 13
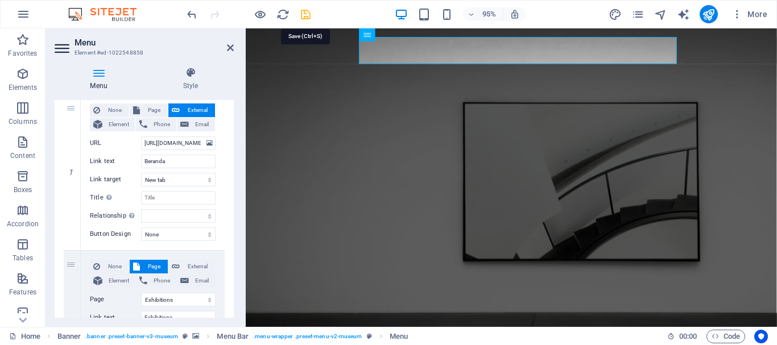
checkbox input "false"
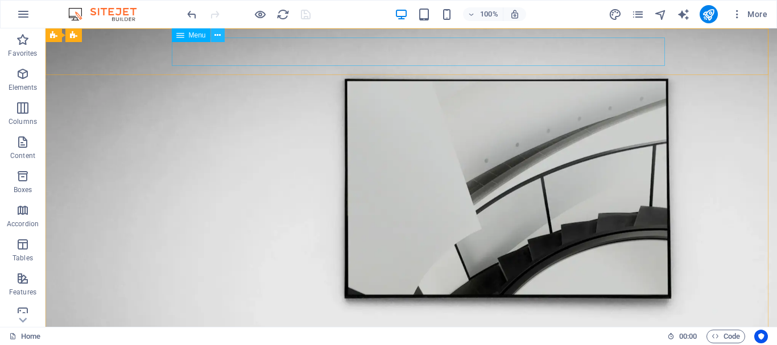
click at [219, 36] on icon at bounding box center [217, 36] width 6 height 12
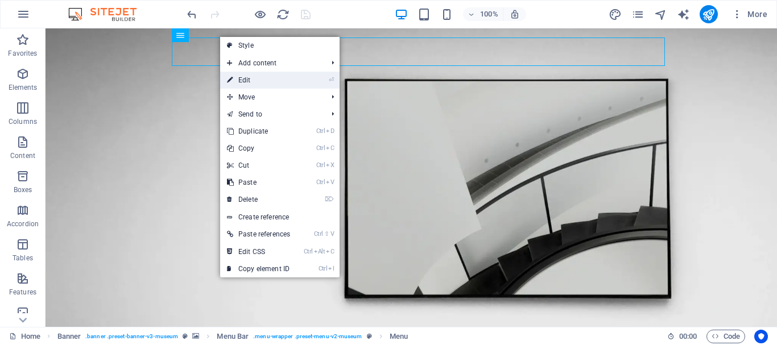
click at [253, 80] on link "⏎ Edit" at bounding box center [258, 80] width 77 height 17
select select "2"
select select
select select "3"
select select
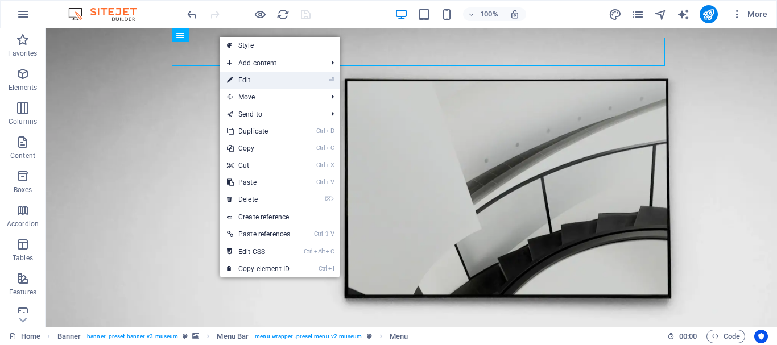
select select "4"
select select
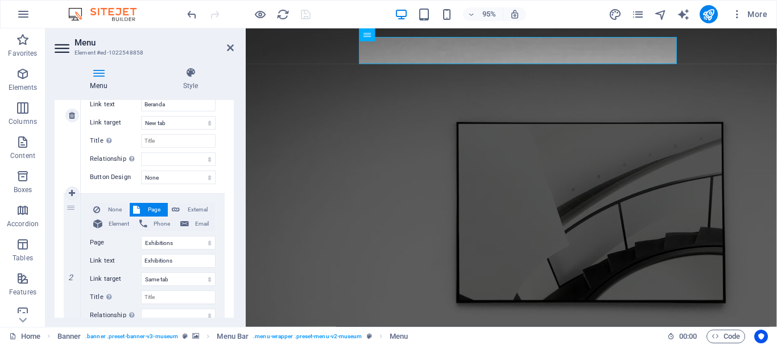
scroll to position [227, 0]
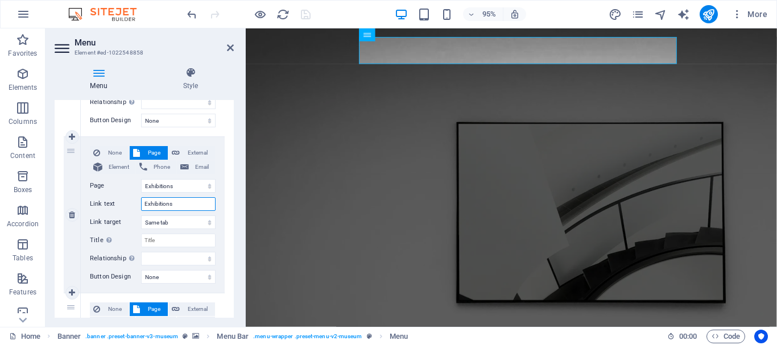
click at [189, 202] on input "Exhibitions" at bounding box center [178, 204] width 74 height 14
type input "E"
select select
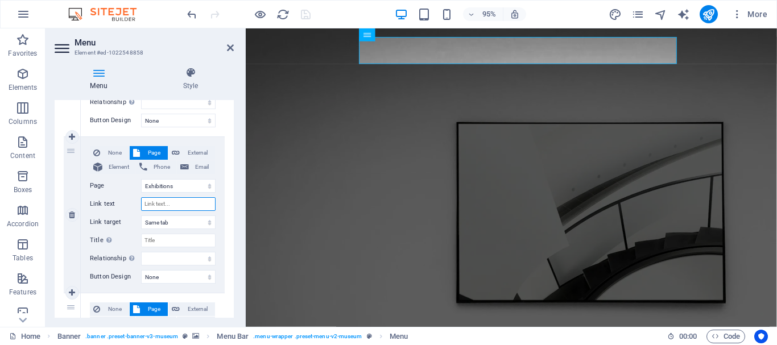
select select
type input "Pro"
select select
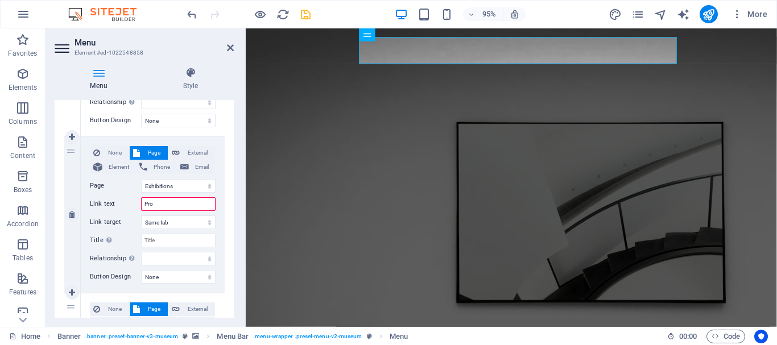
select select
type input "Program St"
select select
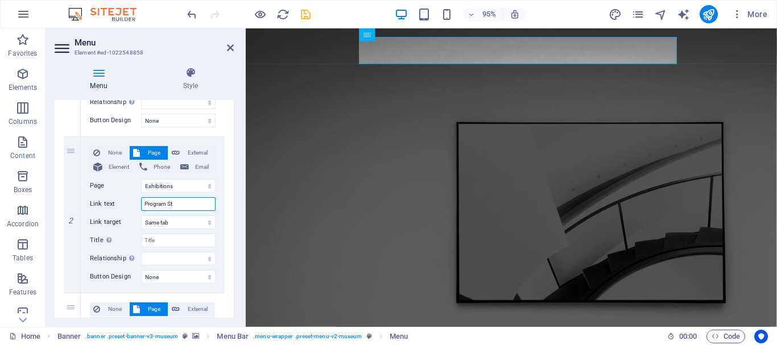
select select
type input "Program Study"
select select
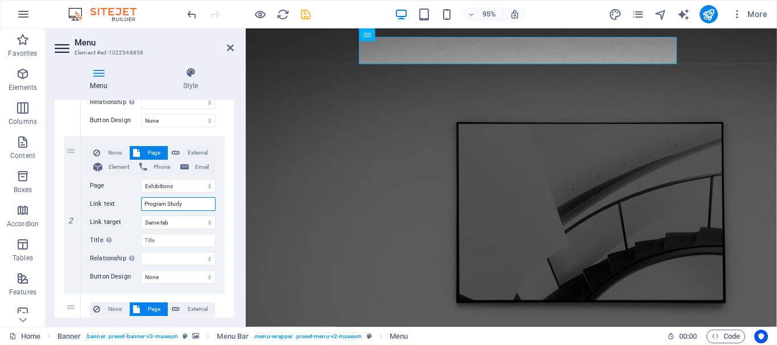
select select
type input "Program Stud"
select select
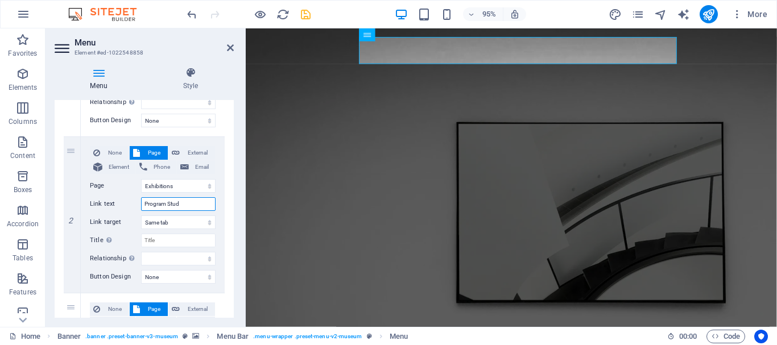
select select
type input "Program Study"
select select
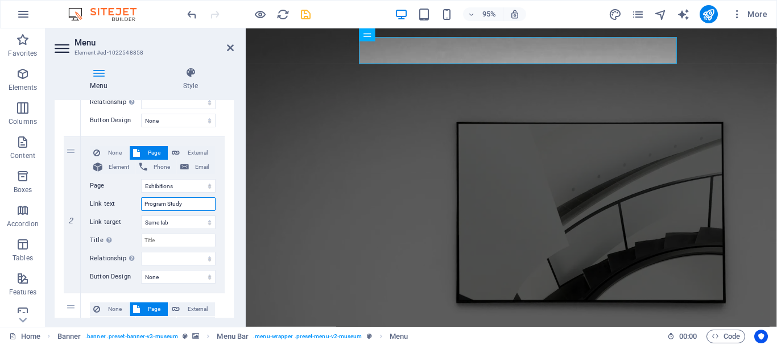
select select
type input "Program Study"
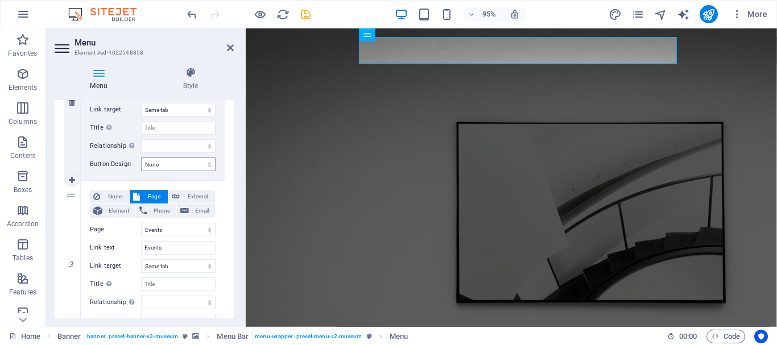
scroll to position [341, 0]
click at [183, 246] on input "Events" at bounding box center [178, 247] width 74 height 14
type input "E"
select select
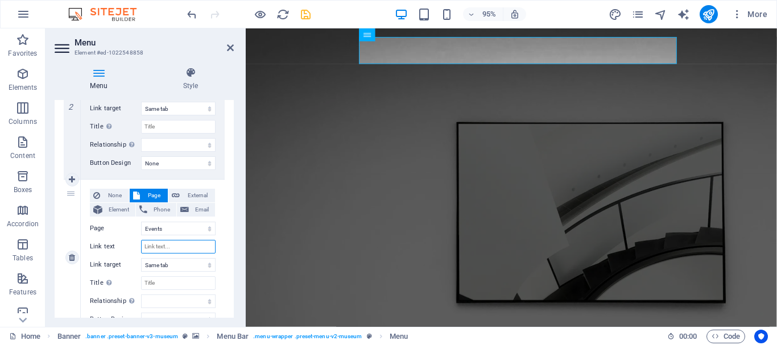
select select
type input "Ja"
select select
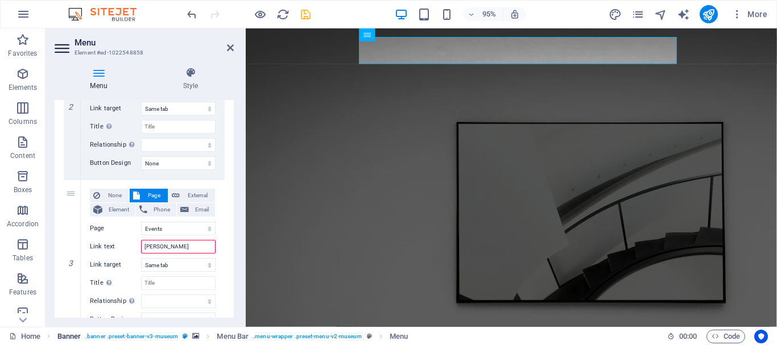
select select
type input "Jalur"
select select
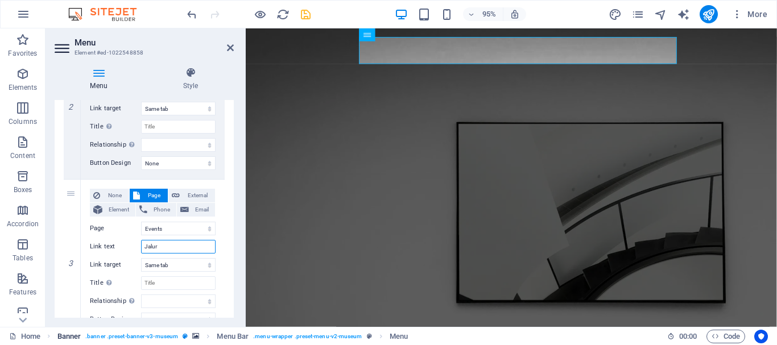
select select
type input "Jalur Pendaftara"
select select
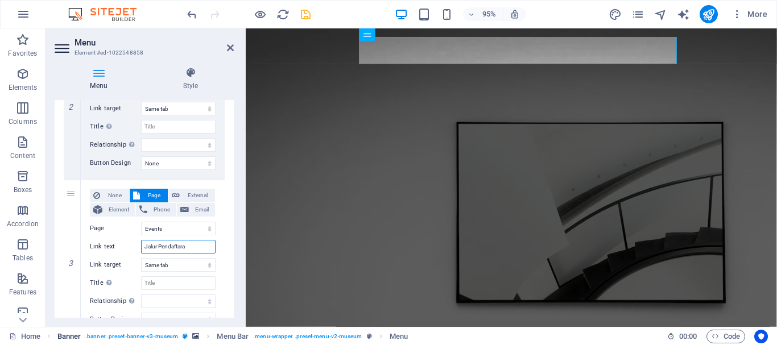
select select
type input "Jalur Pendaftara=="
select select
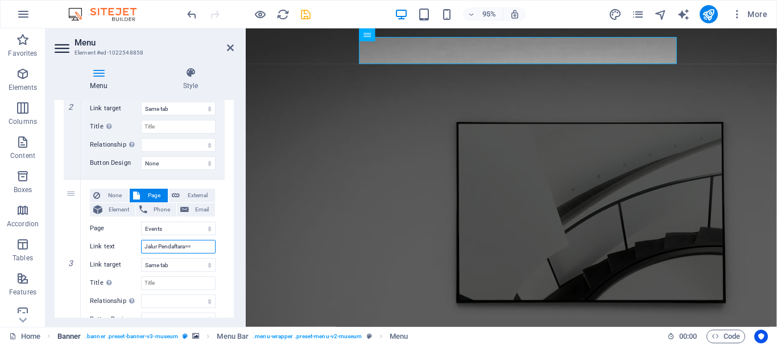
select select
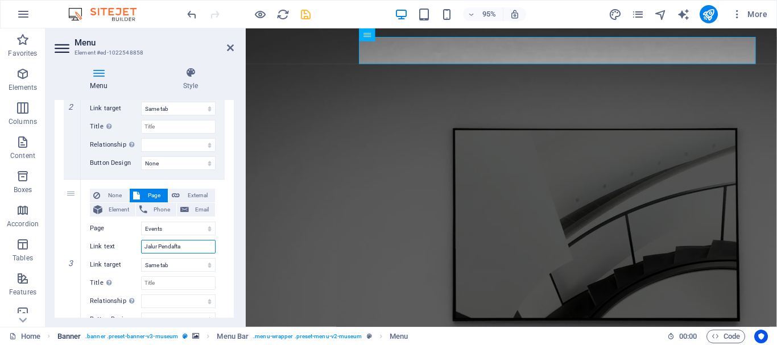
type input "Jalur Pendaft"
select select
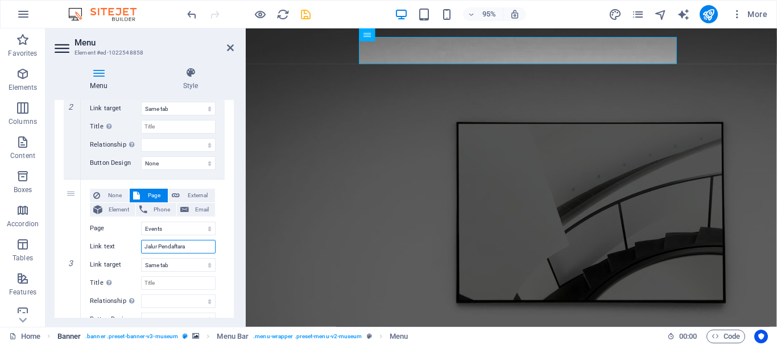
type input "Jalur Pendaftaran"
select select
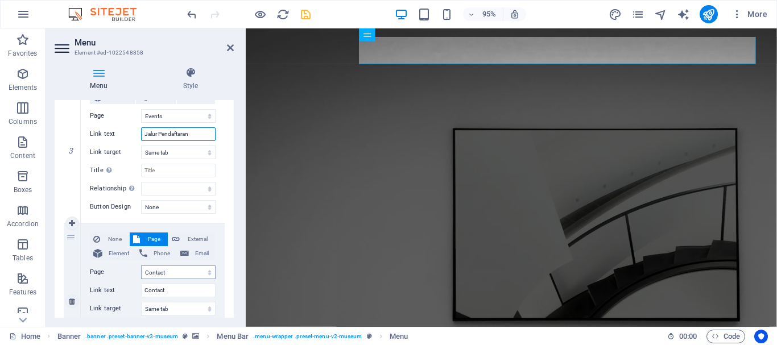
scroll to position [455, 0]
type input "Jalur Pendaftaran"
click at [176, 290] on input "Contact" at bounding box center [178, 290] width 74 height 14
type input "C"
select select
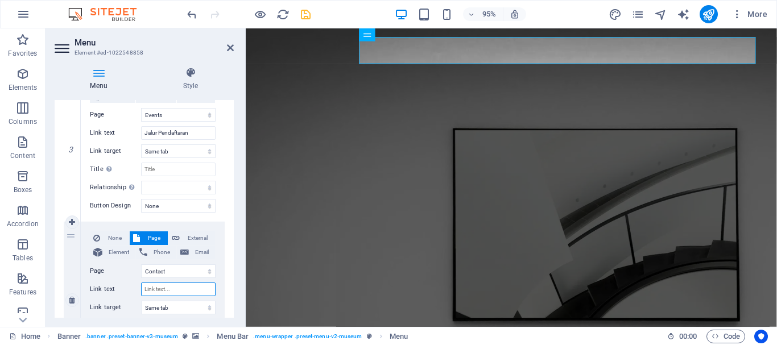
select select
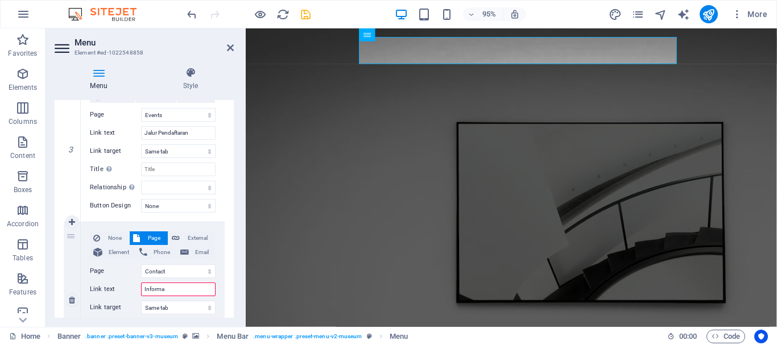
type input "Informas"
select select
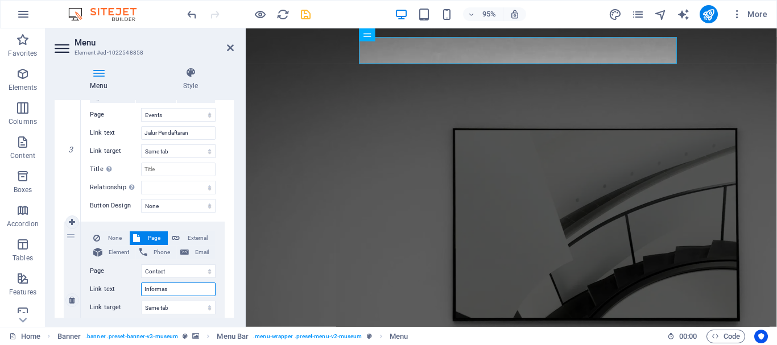
type input "Informasi"
select select
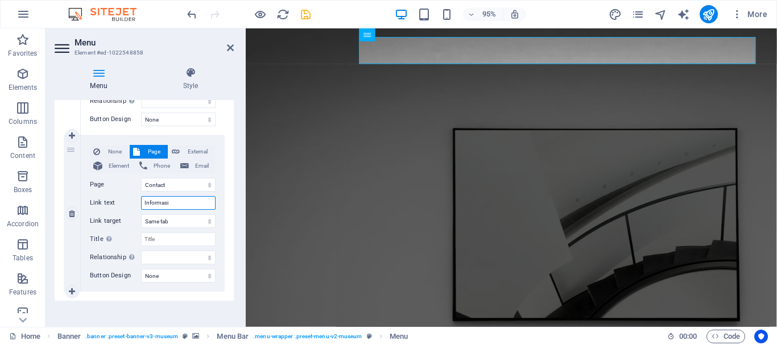
scroll to position [547, 0]
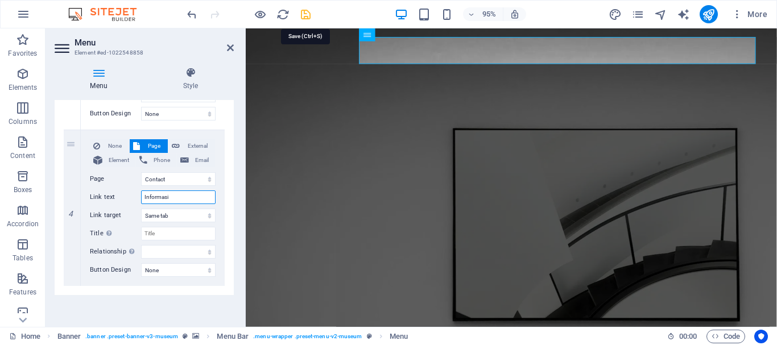
type input "Informasi"
click at [306, 13] on icon "save" at bounding box center [305, 14] width 13 height 13
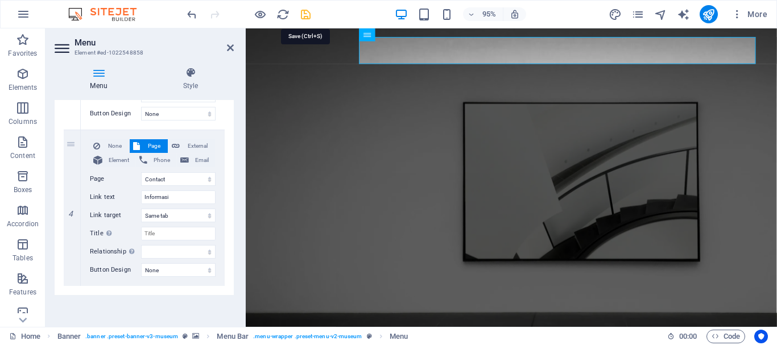
checkbox input "false"
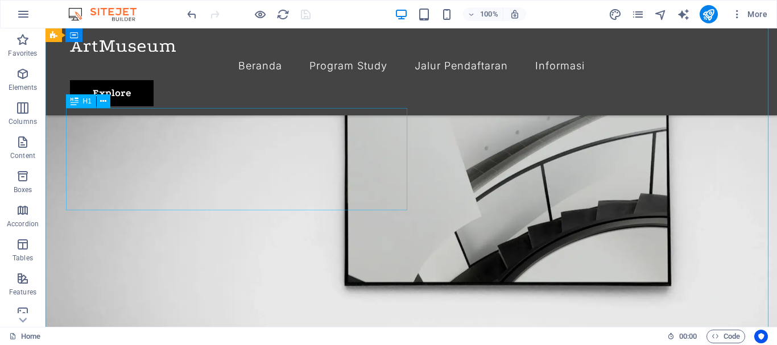
scroll to position [0, 0]
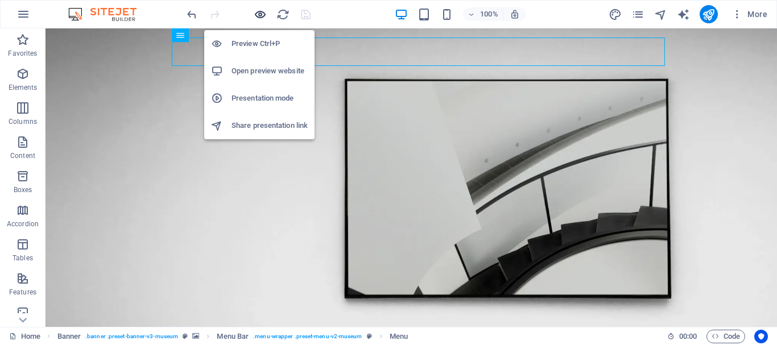
click at [255, 10] on icon "button" at bounding box center [260, 14] width 13 height 13
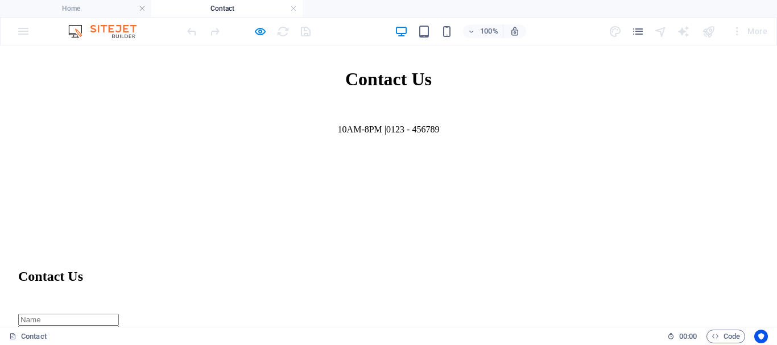
scroll to position [512, 0]
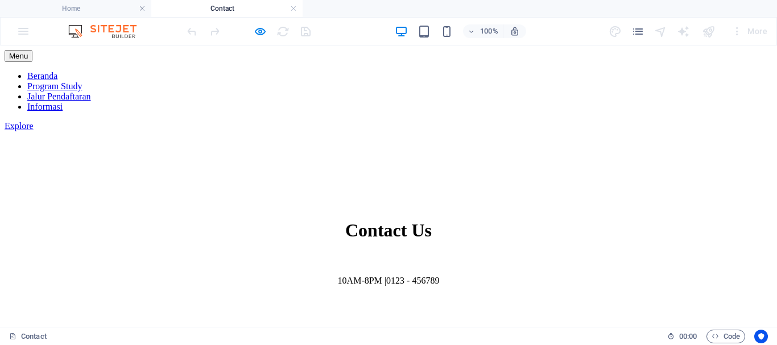
scroll to position [341, 0]
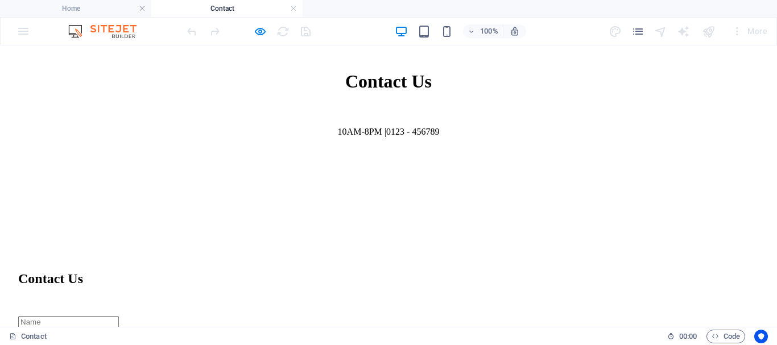
scroll to position [512, 0]
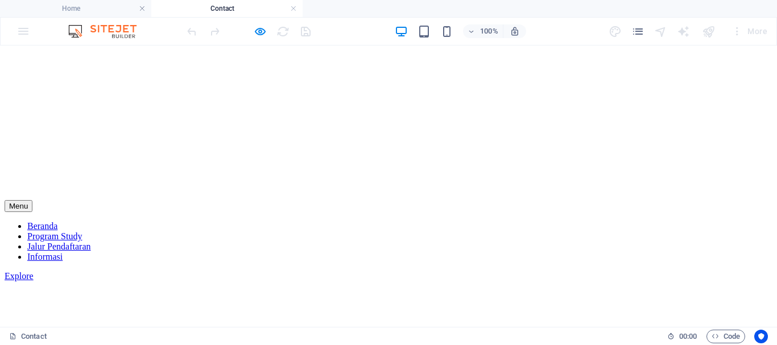
scroll to position [171, 0]
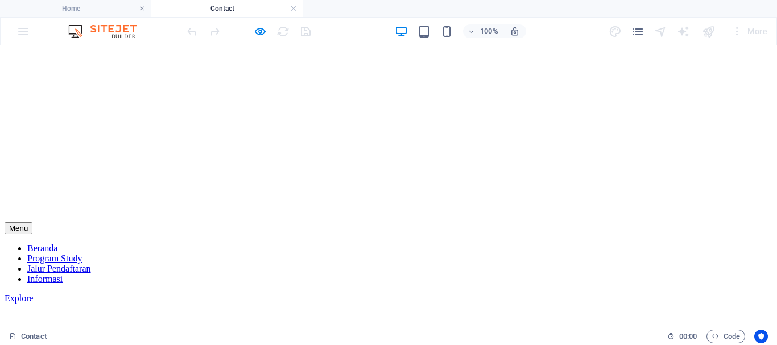
click at [662, 293] on div "Explore" at bounding box center [388, 298] width 767 height 10
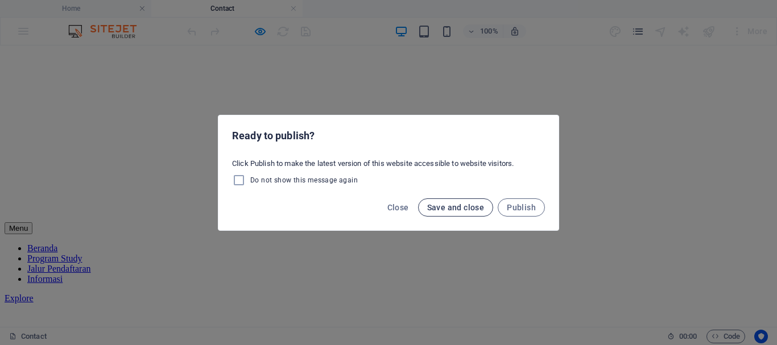
click at [464, 207] on span "Save and close" at bounding box center [455, 207] width 57 height 9
